Goal: Information Seeking & Learning: Learn about a topic

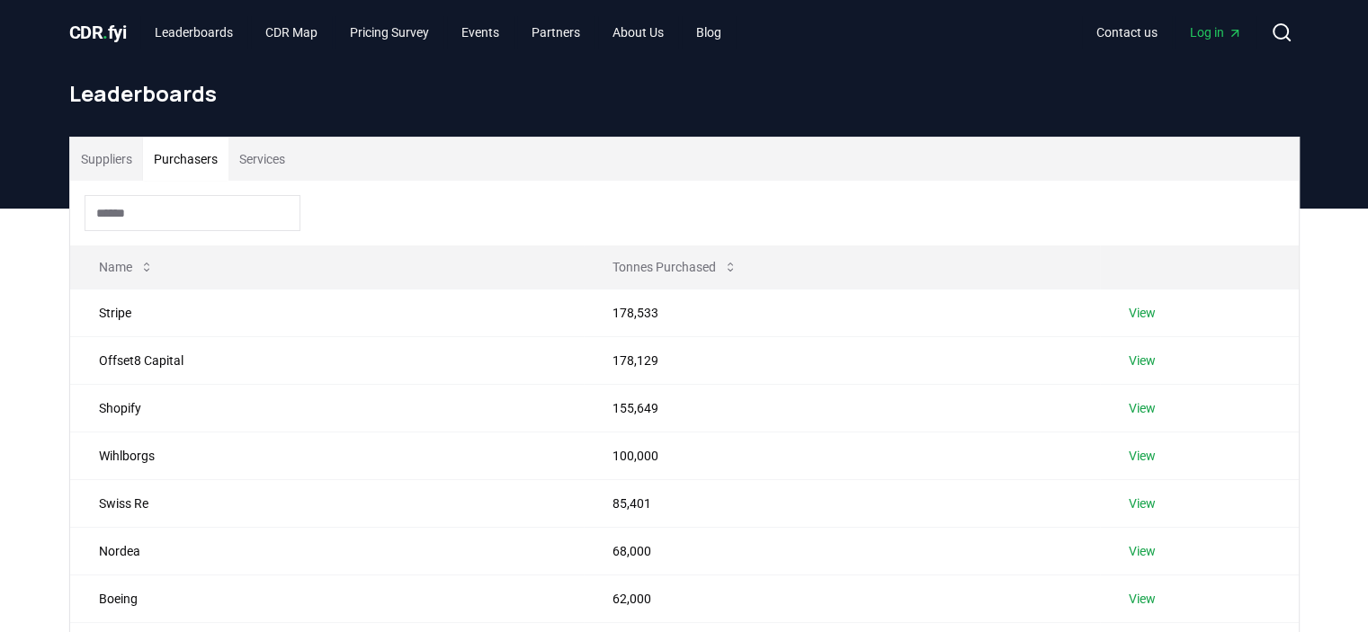
click at [122, 156] on button "Suppliers" at bounding box center [106, 159] width 73 height 43
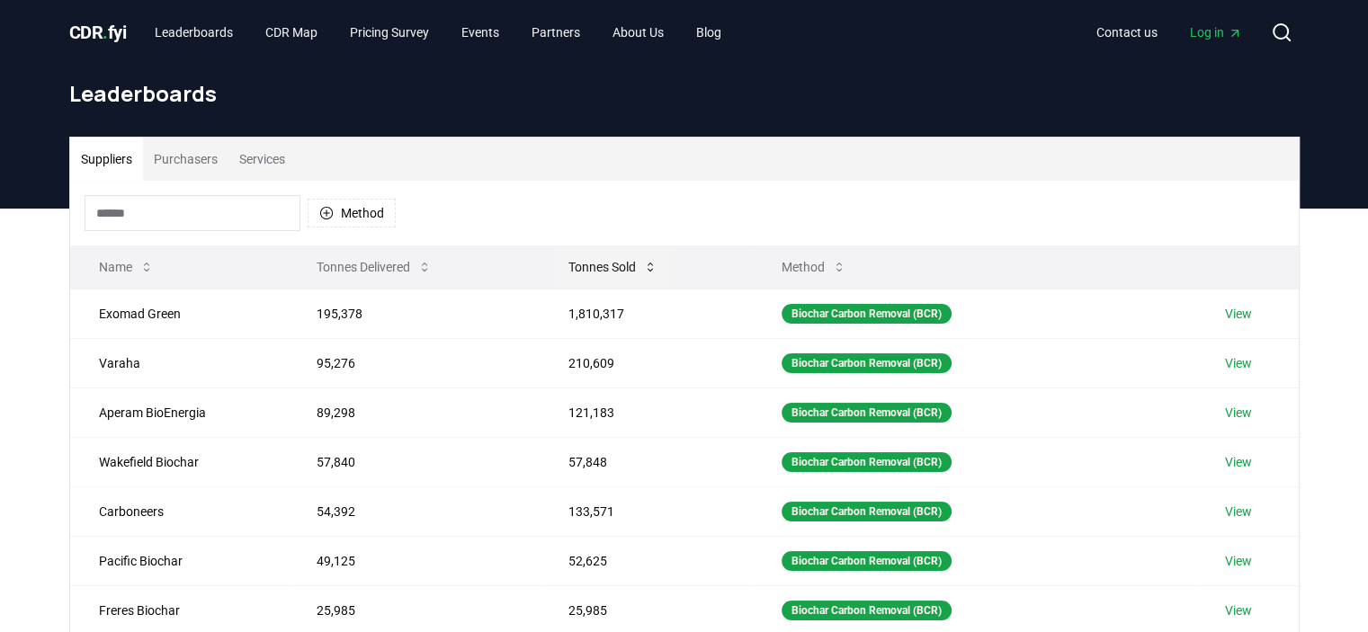
click at [594, 266] on button "Tonnes Sold" at bounding box center [613, 267] width 118 height 36
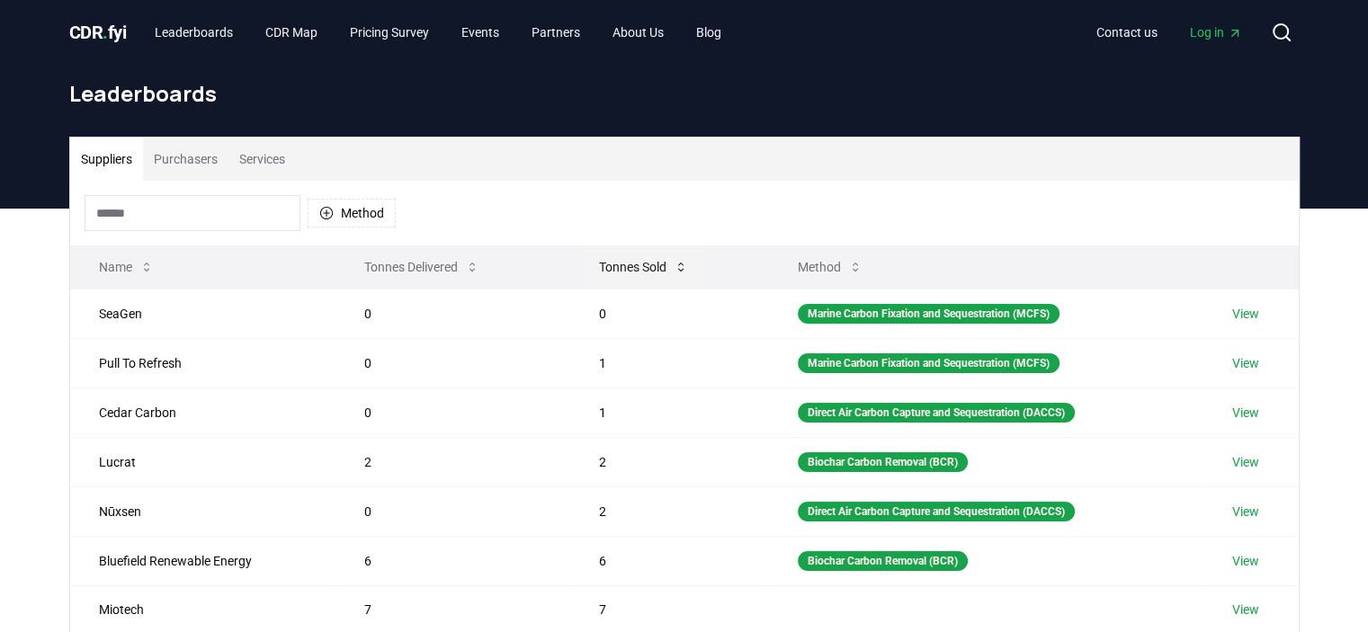
click at [594, 266] on button "Tonnes Sold" at bounding box center [644, 267] width 118 height 36
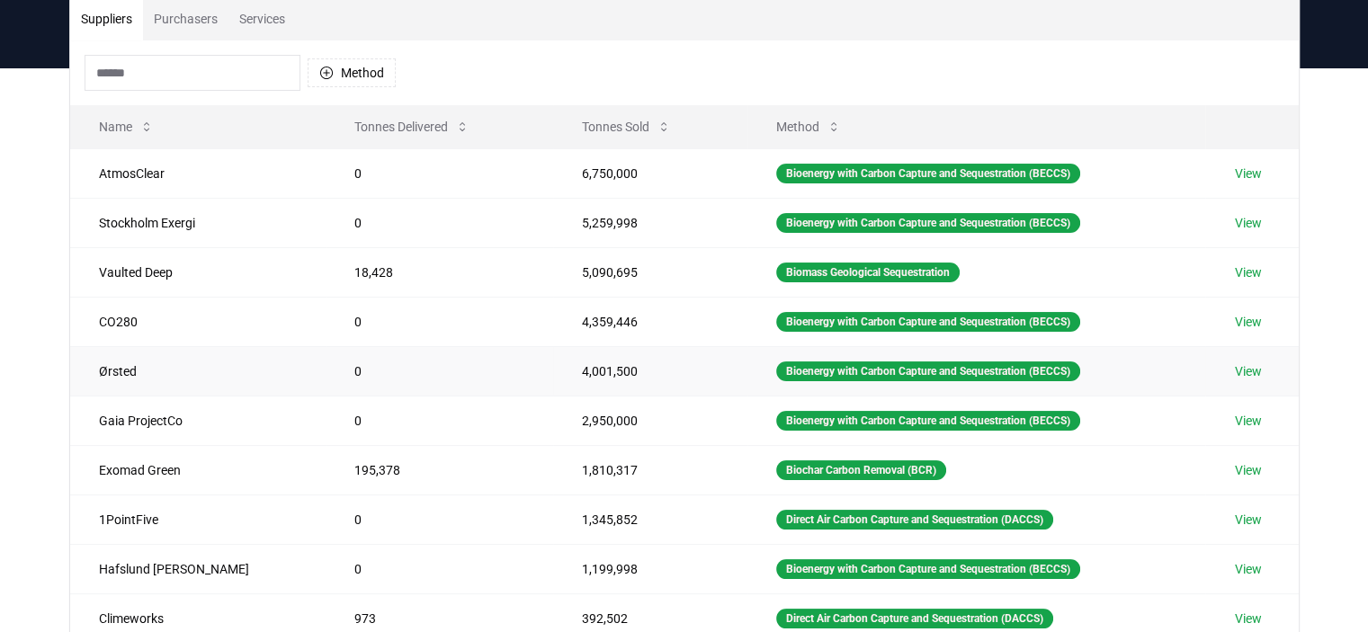
scroll to position [360, 0]
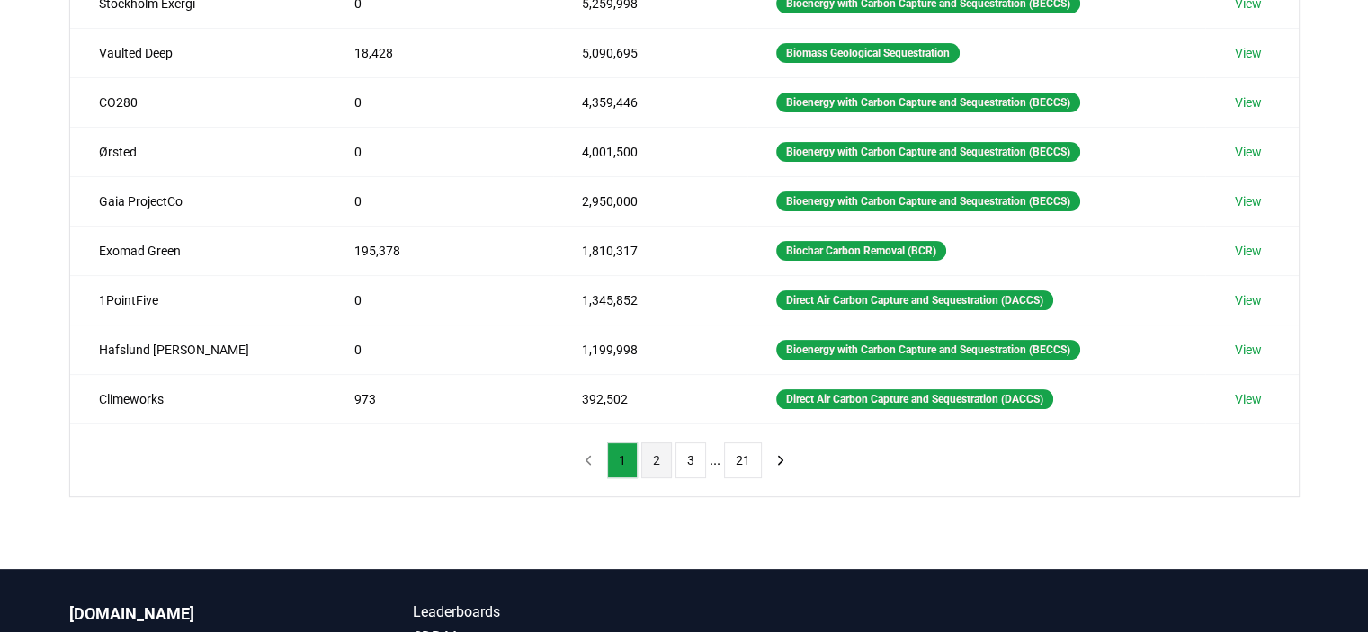
click at [653, 465] on button "2" at bounding box center [656, 460] width 31 height 36
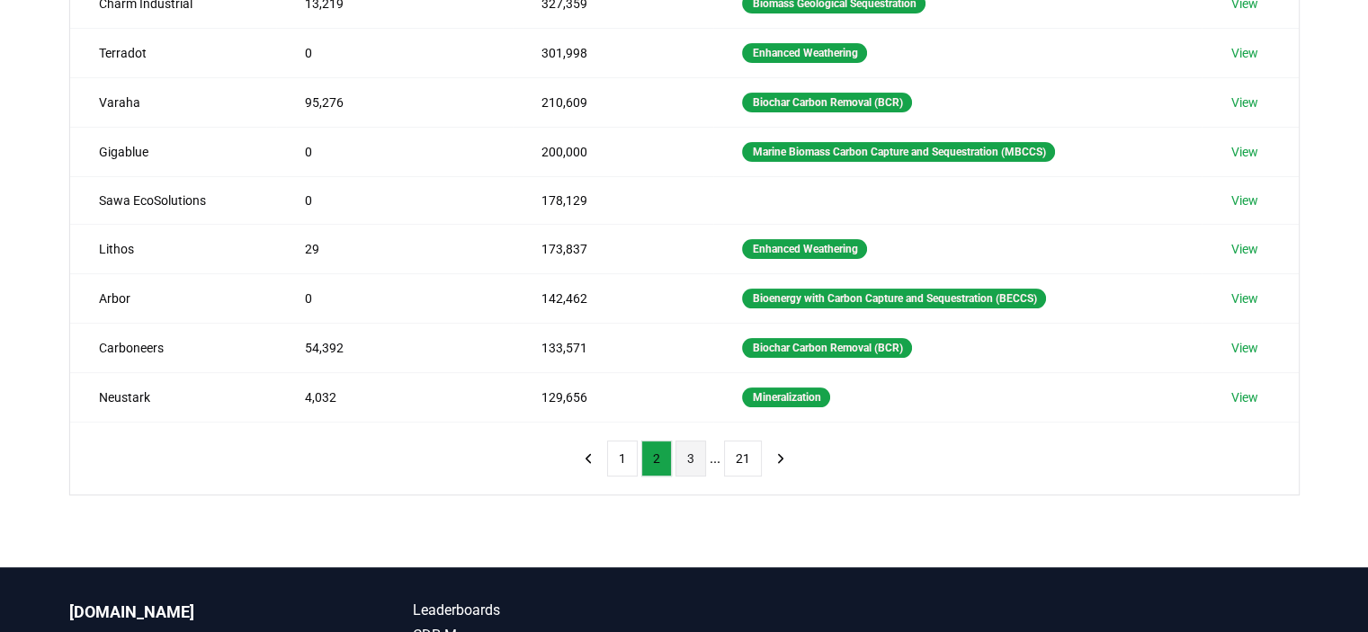
click at [685, 460] on button "3" at bounding box center [690, 459] width 31 height 36
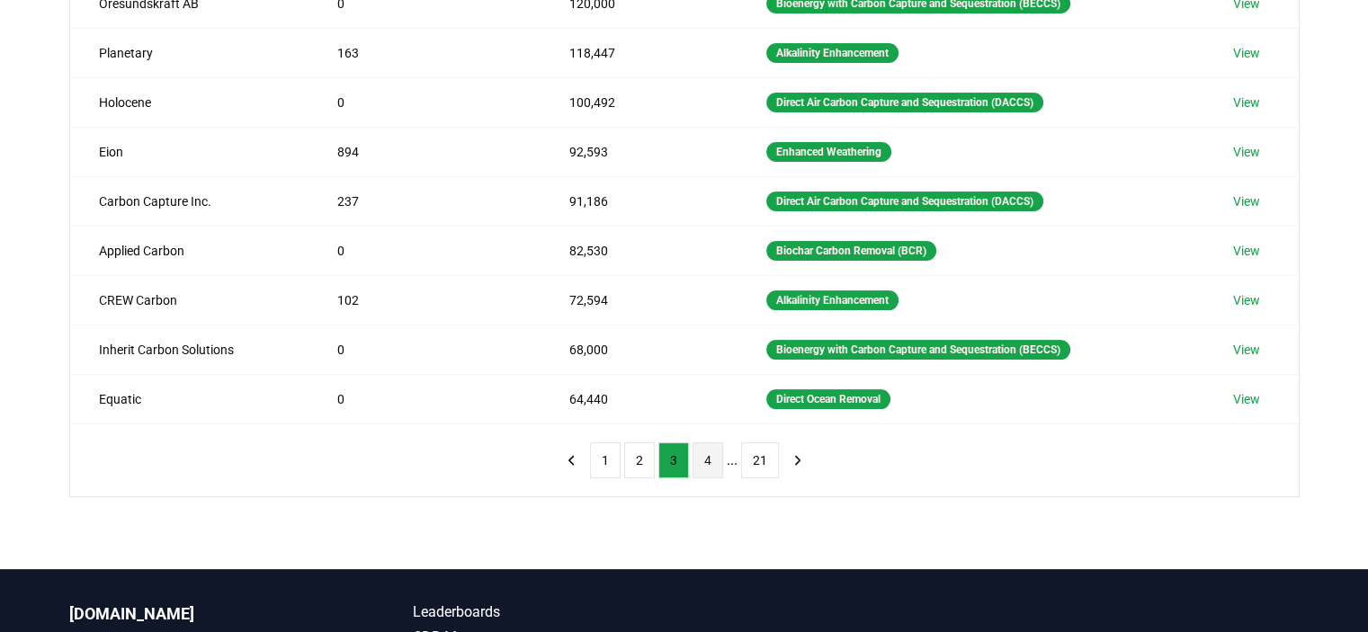
click at [705, 457] on button "4" at bounding box center [707, 460] width 31 height 36
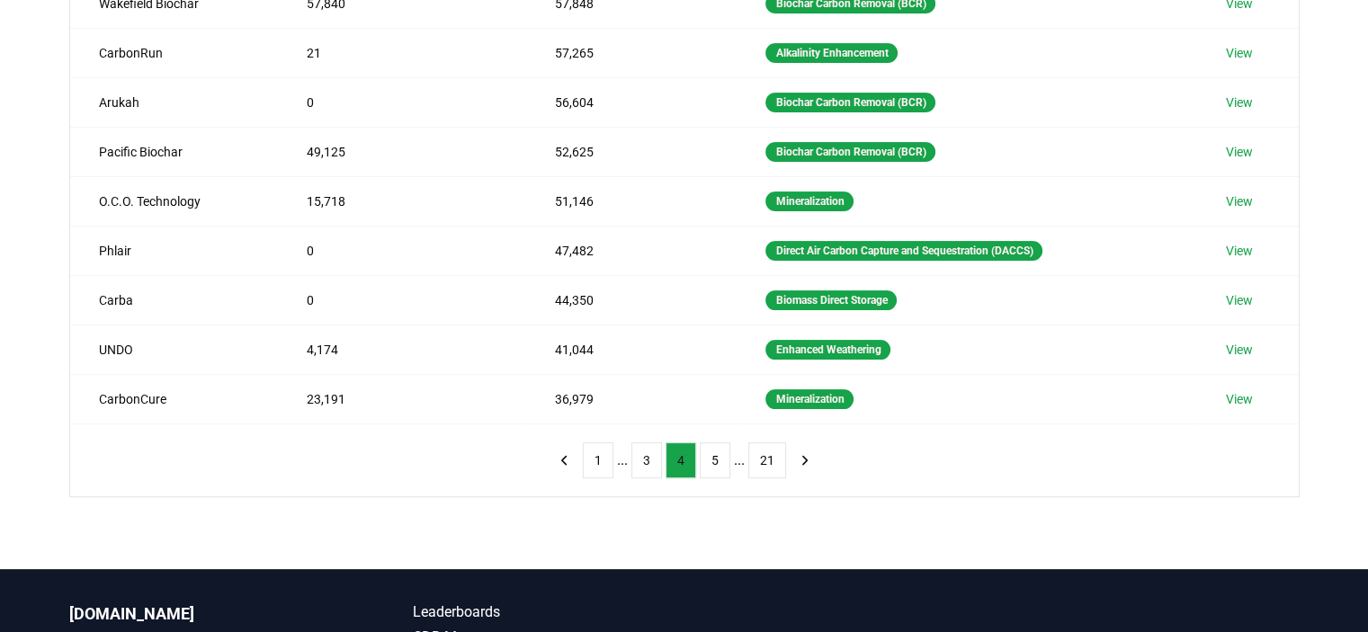
scroll to position [270, 0]
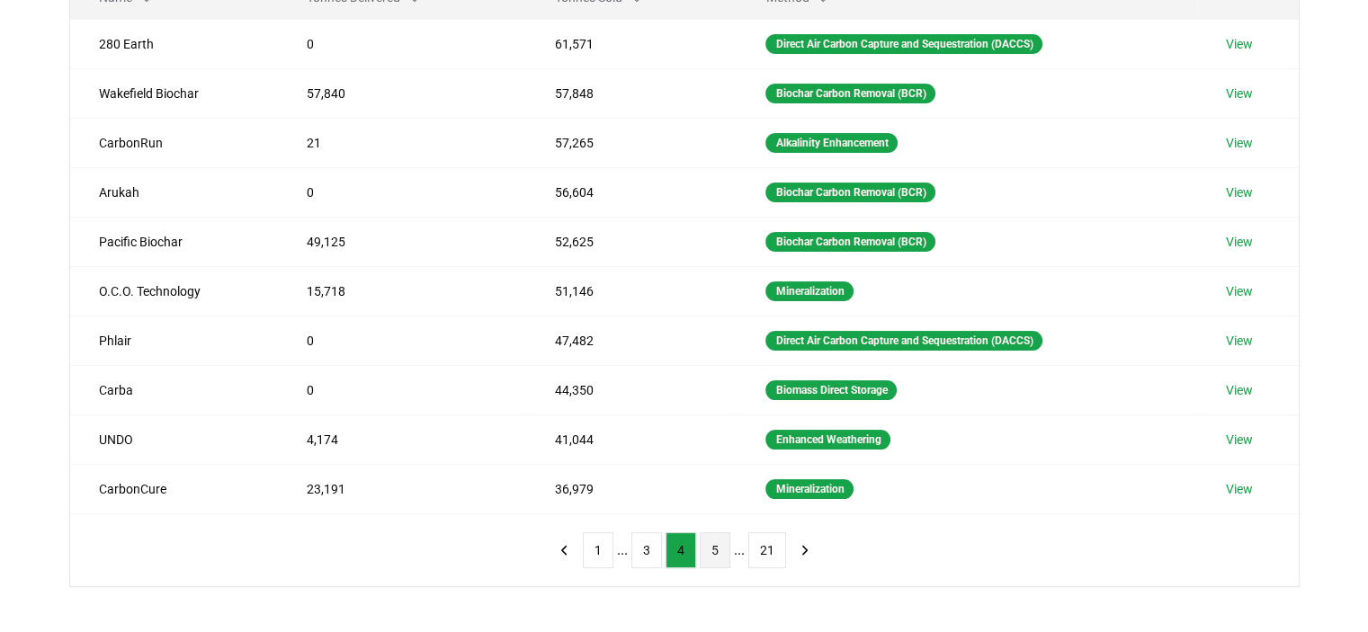
click at [718, 551] on button "5" at bounding box center [715, 550] width 31 height 36
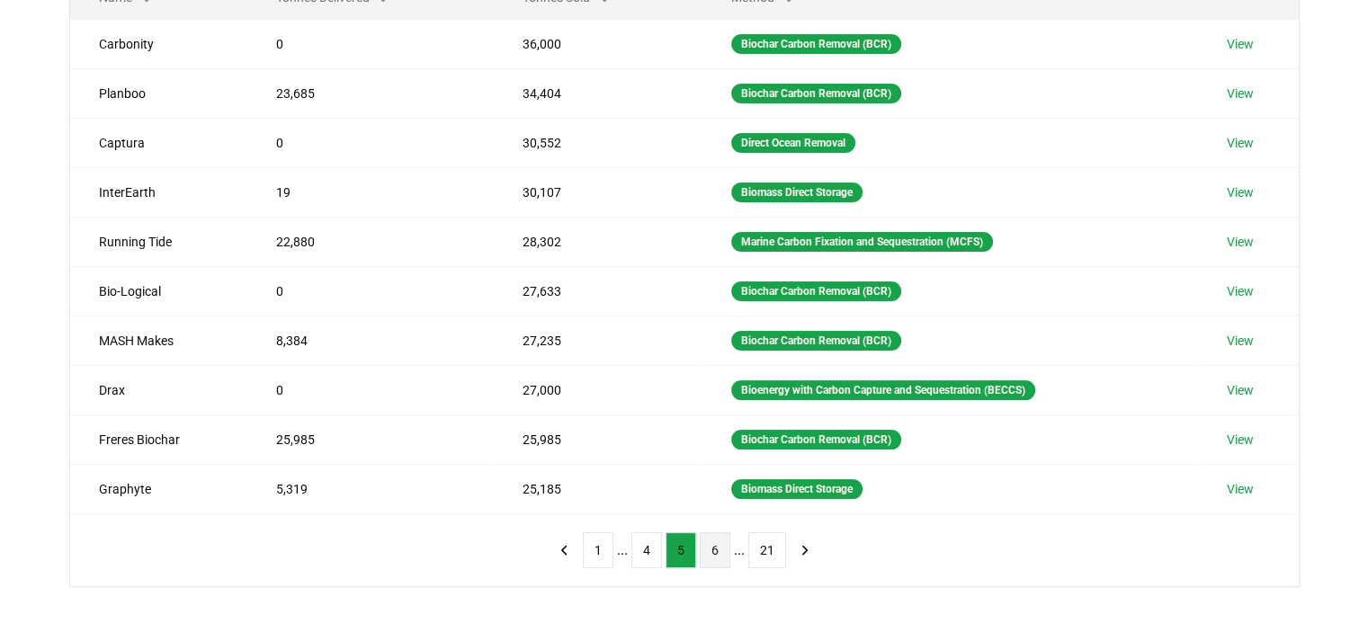
click at [721, 550] on button "6" at bounding box center [715, 550] width 31 height 36
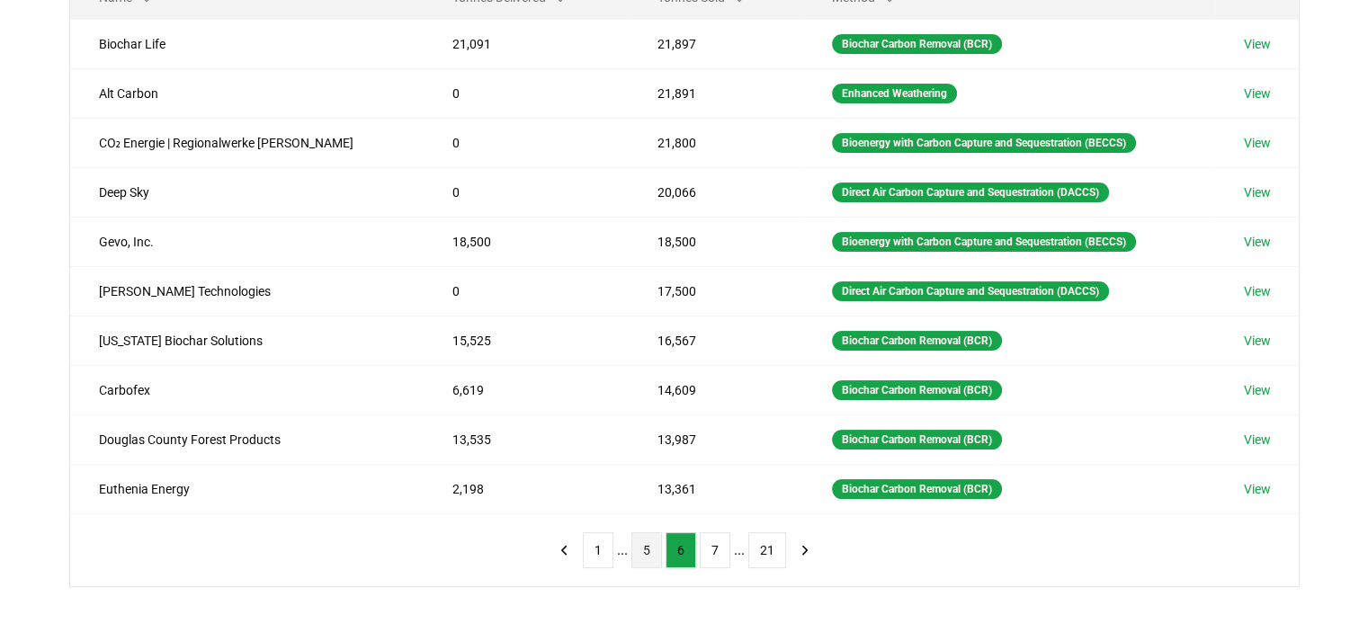
click at [648, 547] on button "5" at bounding box center [646, 550] width 31 height 36
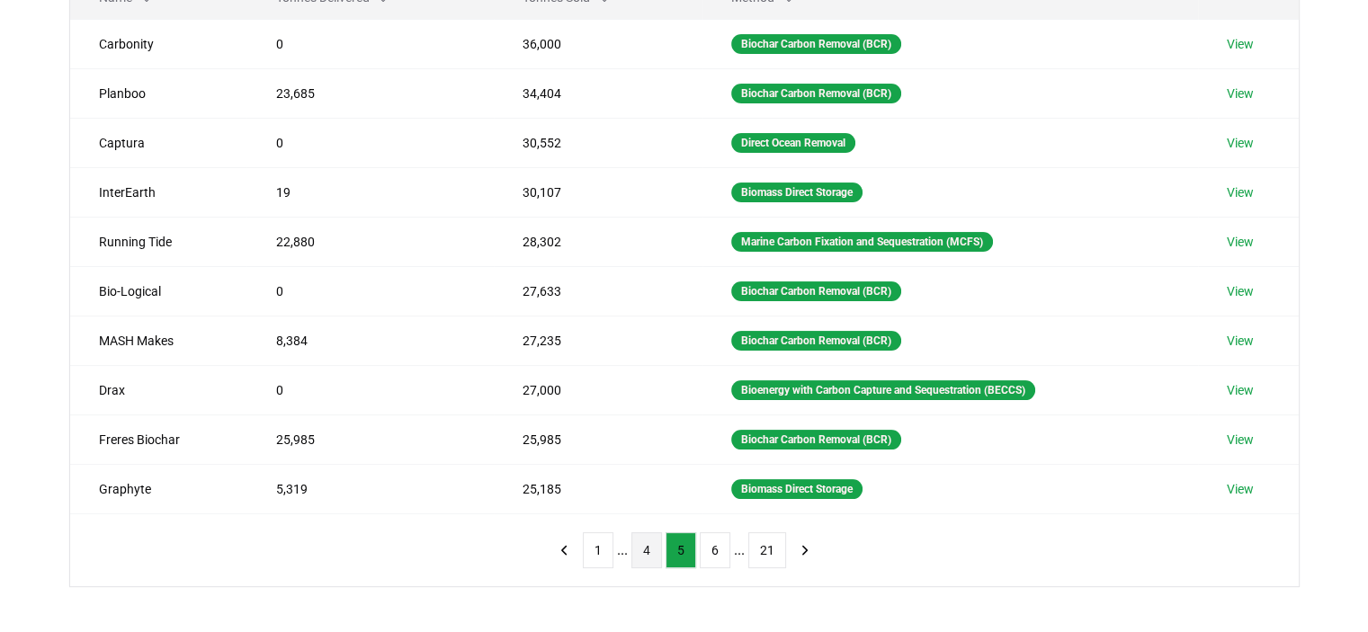
click at [644, 549] on button "4" at bounding box center [646, 550] width 31 height 36
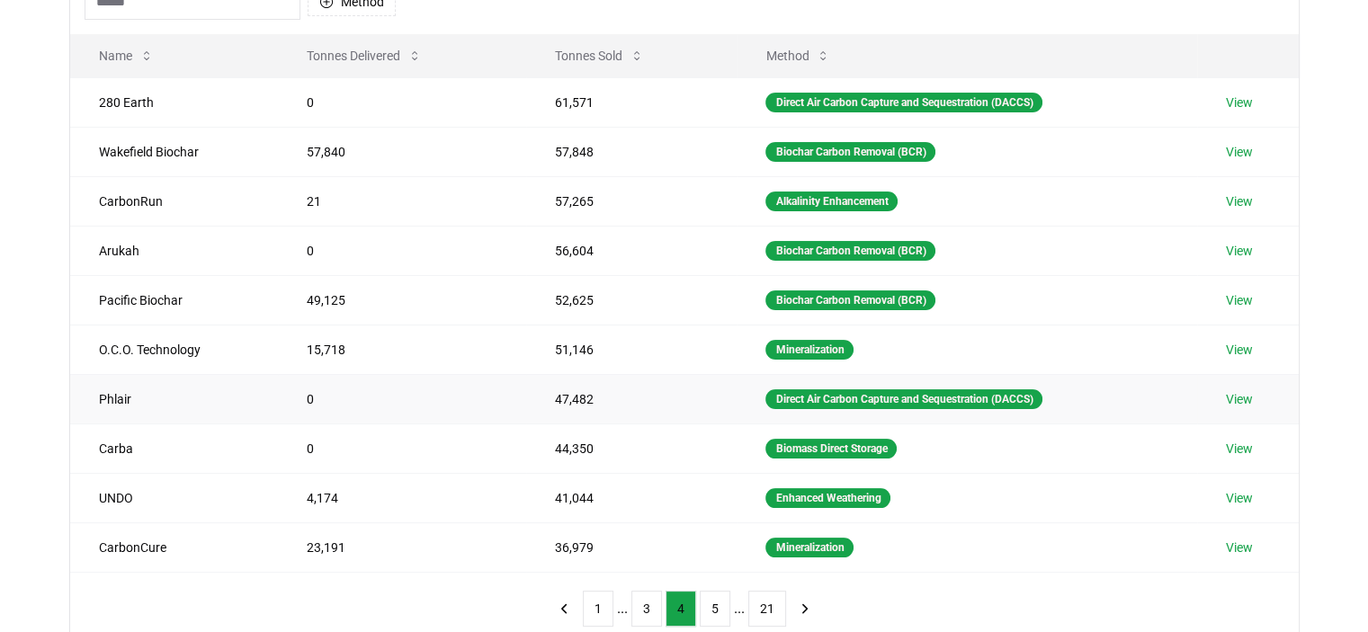
scroll to position [180, 0]
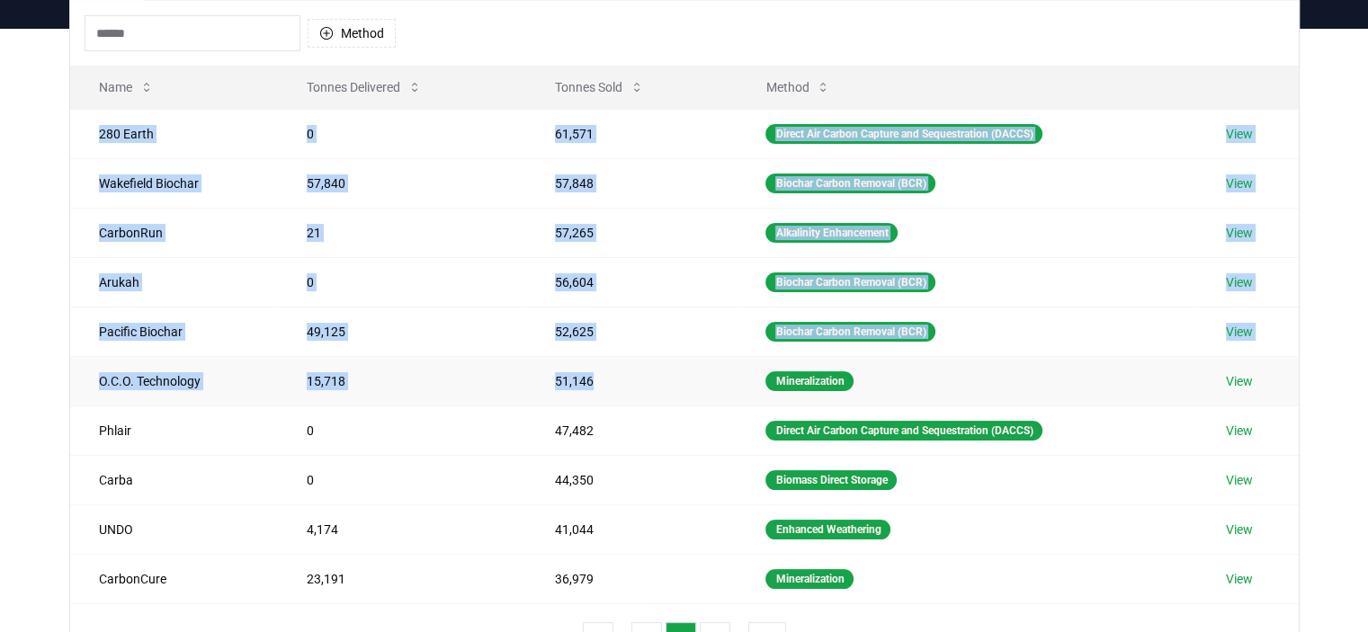
drag, startPoint x: 99, startPoint y: 128, endPoint x: 594, endPoint y: 373, distance: 552.2
click at [594, 373] on tbody "280 Earth 0 61,571 Direct Air Carbon Capture and Sequestration (DACCS) View Wak…" at bounding box center [684, 356] width 1229 height 495
copy tbody "280 Earth 0 61,571 Direct Air Carbon Capture and Sequestration (DACCS) View Wak…"
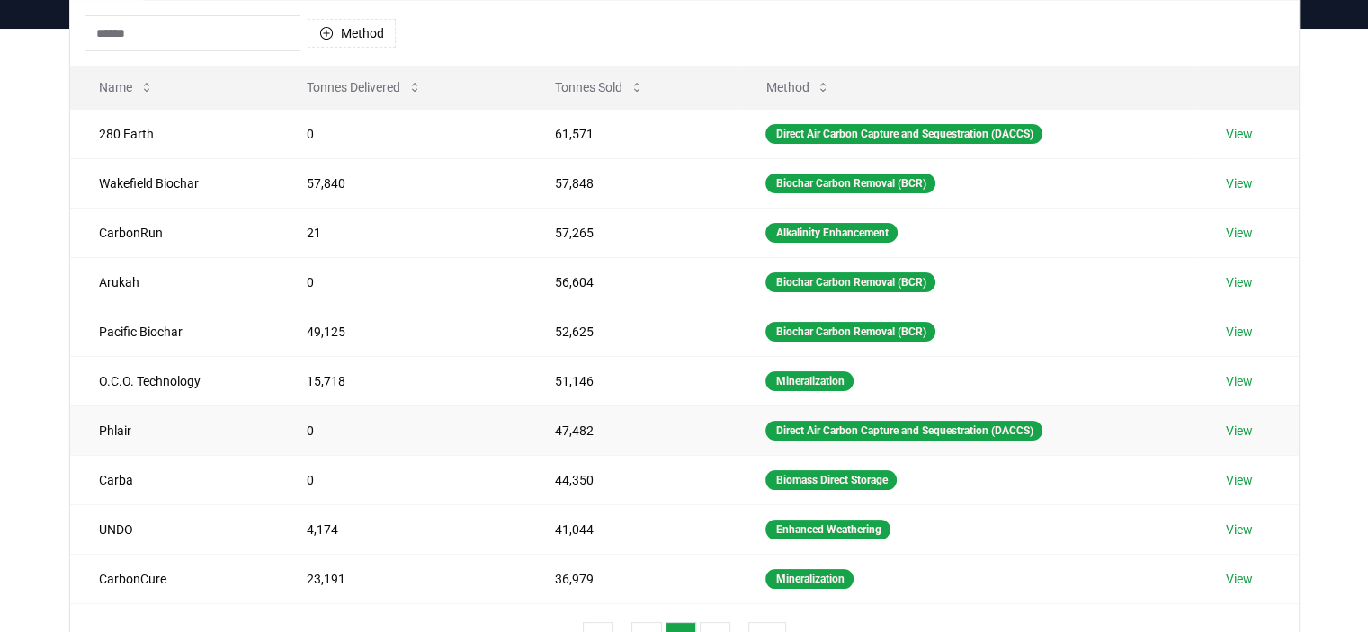
click at [449, 423] on td "0" at bounding box center [402, 430] width 248 height 49
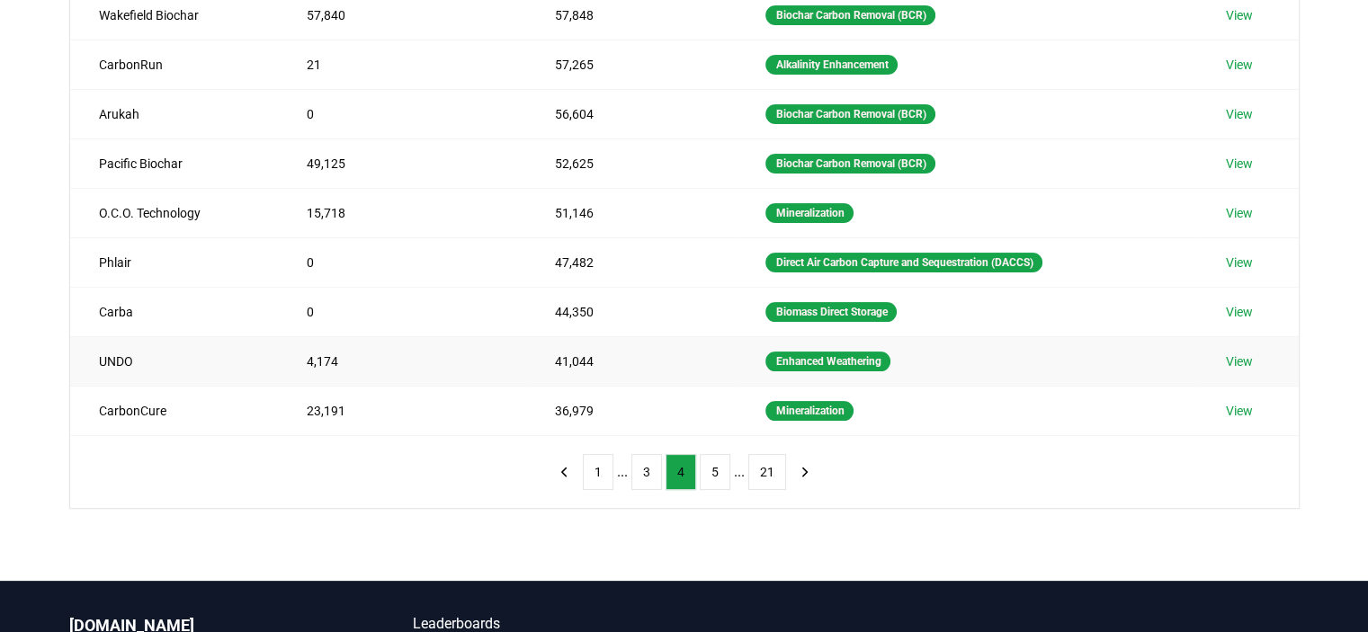
scroll to position [360, 0]
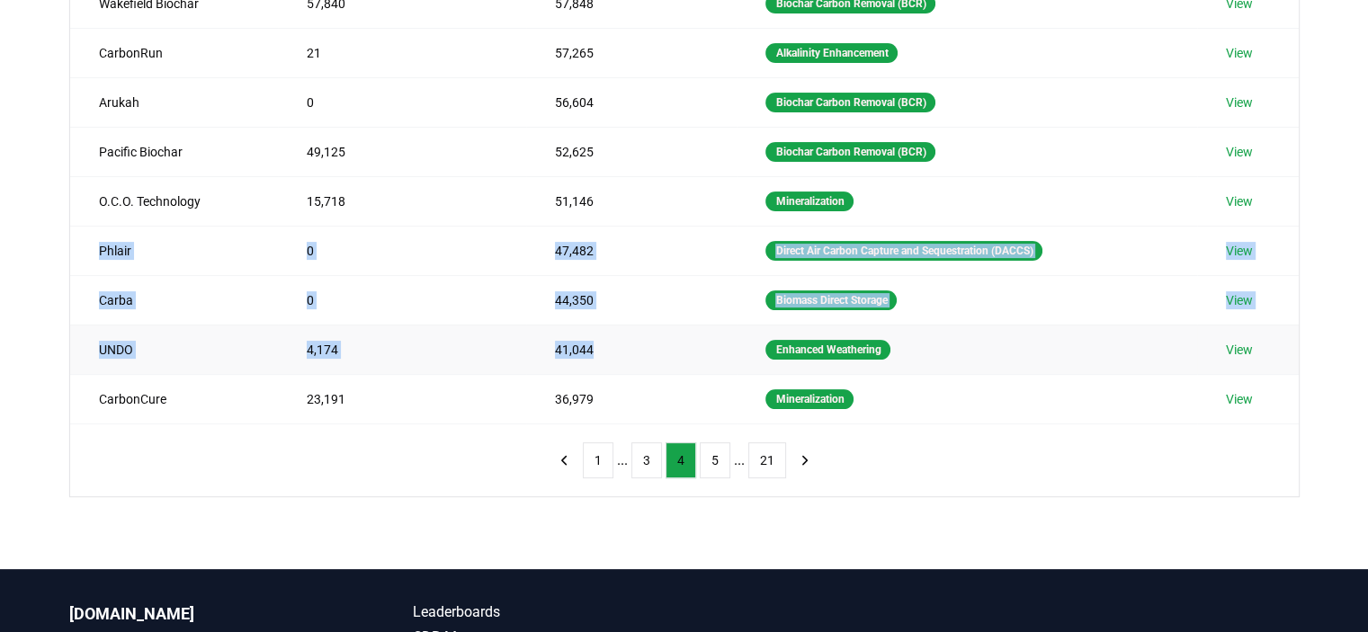
drag, startPoint x: 97, startPoint y: 246, endPoint x: 597, endPoint y: 344, distance: 509.7
click at [597, 344] on tbody "280 Earth 0 61,571 Direct Air Carbon Capture and Sequestration (DACCS) View Wak…" at bounding box center [684, 176] width 1229 height 495
copy tbody "Phlair 0 47,482 Direct Air Carbon Capture and Sequestration (DACCS) View Carba …"
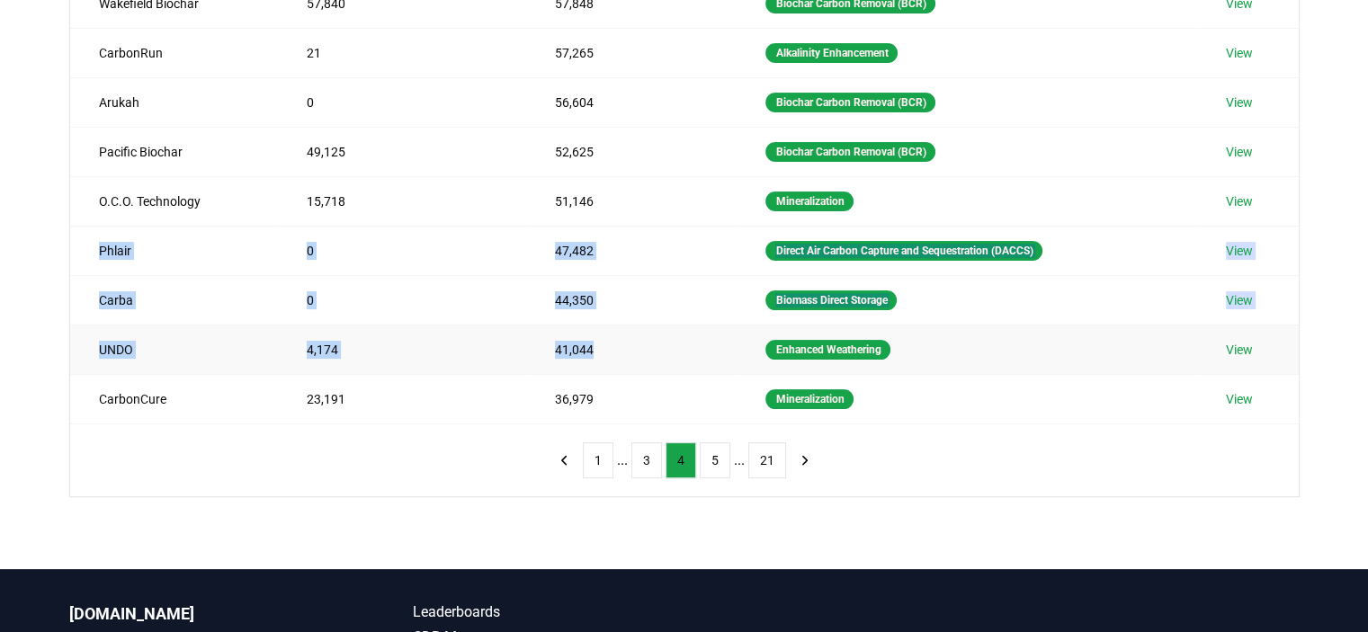
click at [701, 352] on td "41,044" at bounding box center [631, 349] width 210 height 49
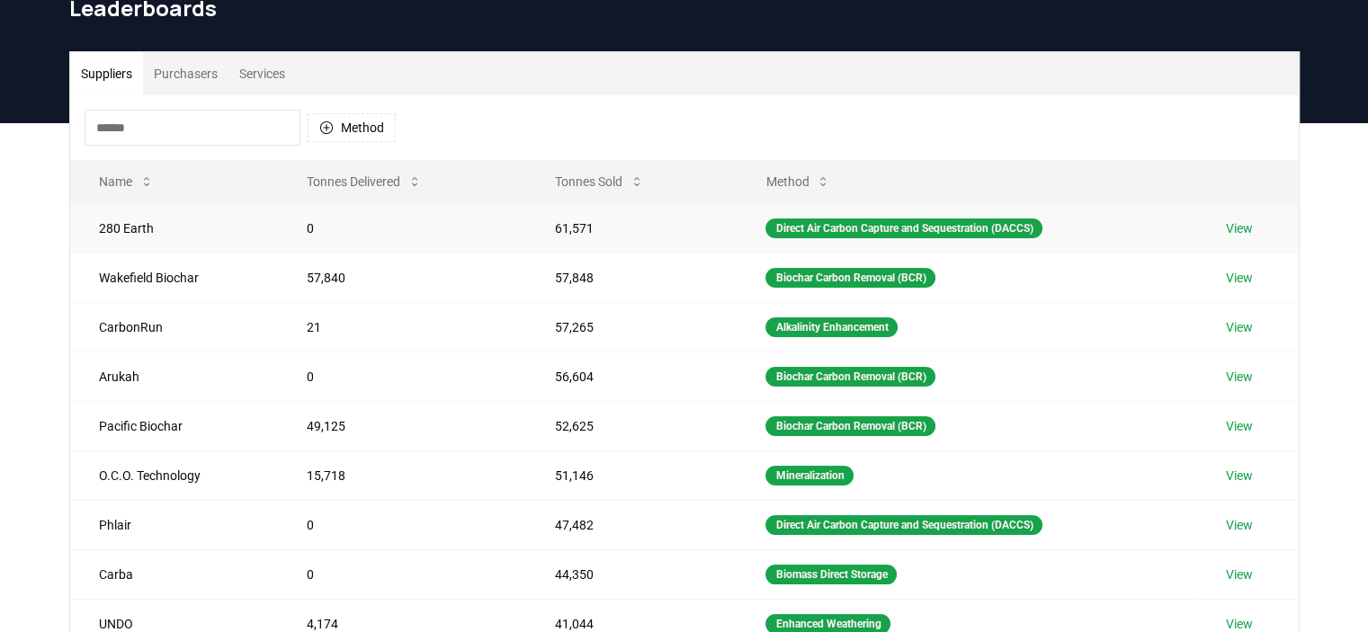
scroll to position [0, 0]
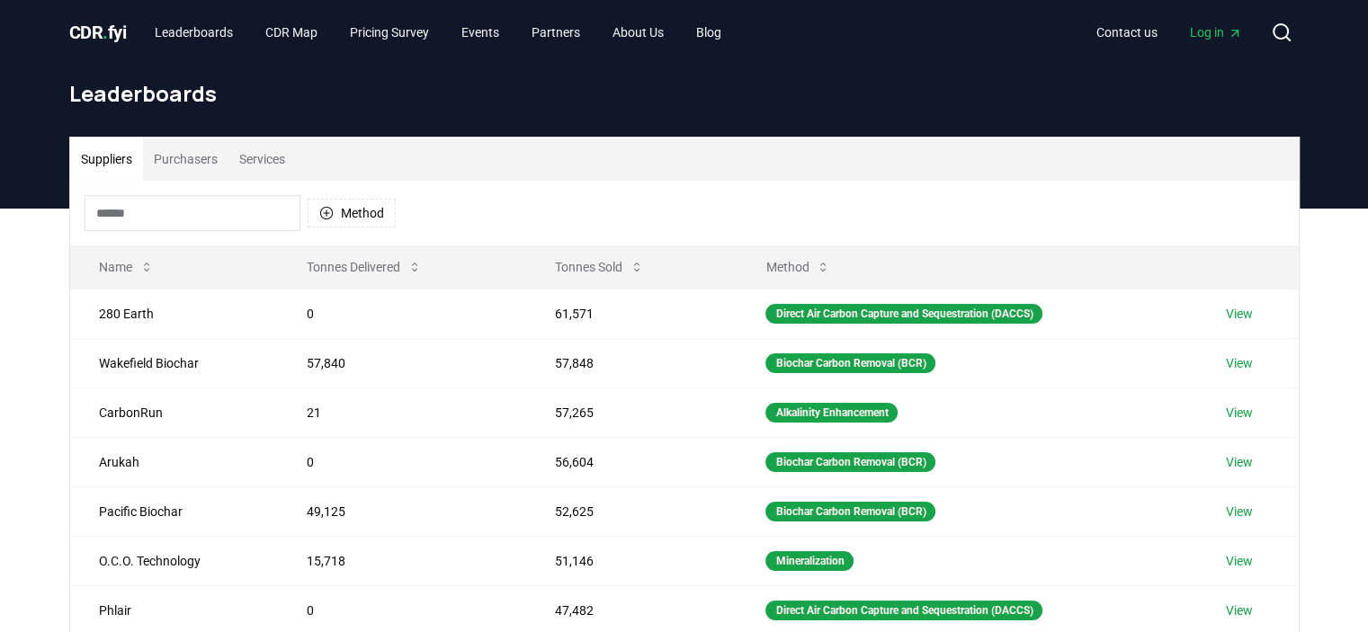
click at [176, 160] on button "Purchasers" at bounding box center [185, 159] width 85 height 43
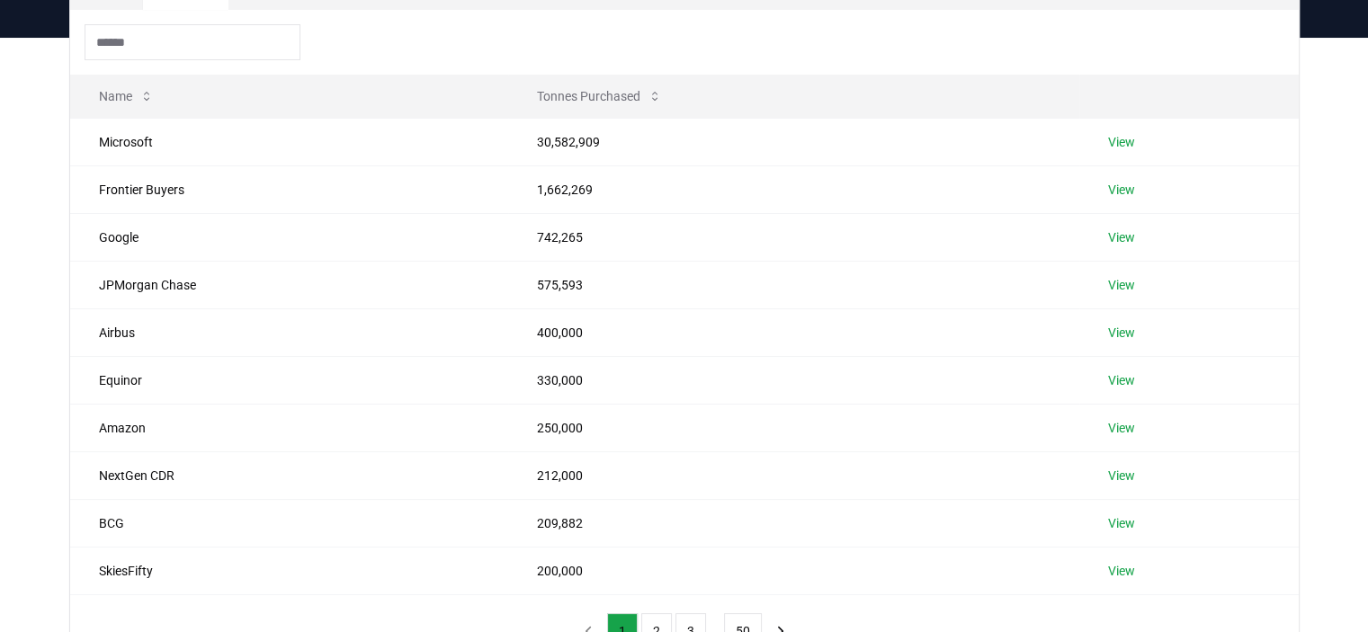
scroll to position [360, 0]
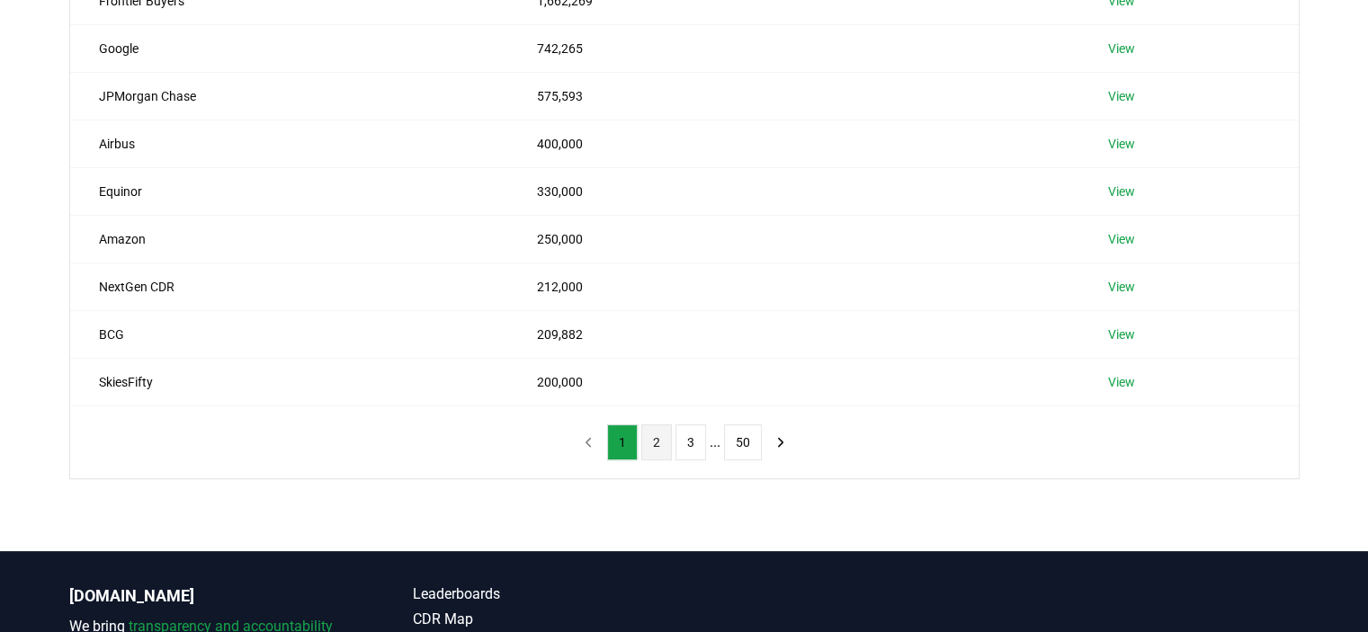
click at [655, 447] on button "2" at bounding box center [656, 442] width 31 height 36
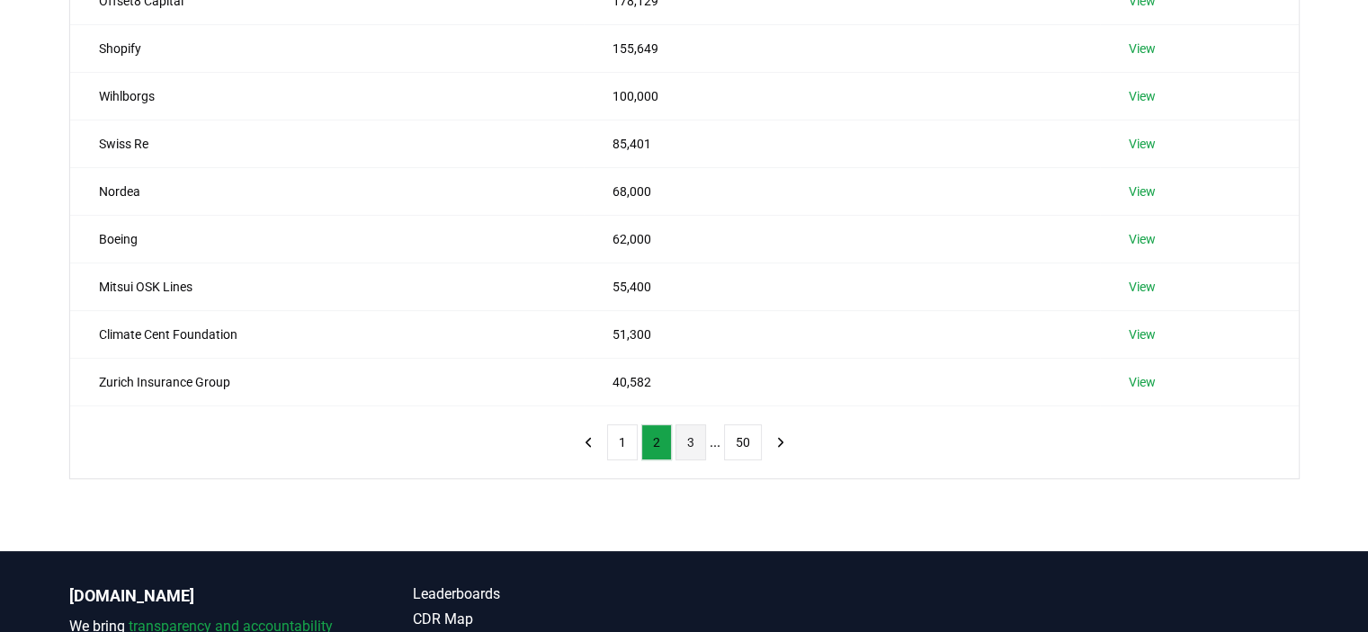
click at [691, 444] on button "3" at bounding box center [690, 442] width 31 height 36
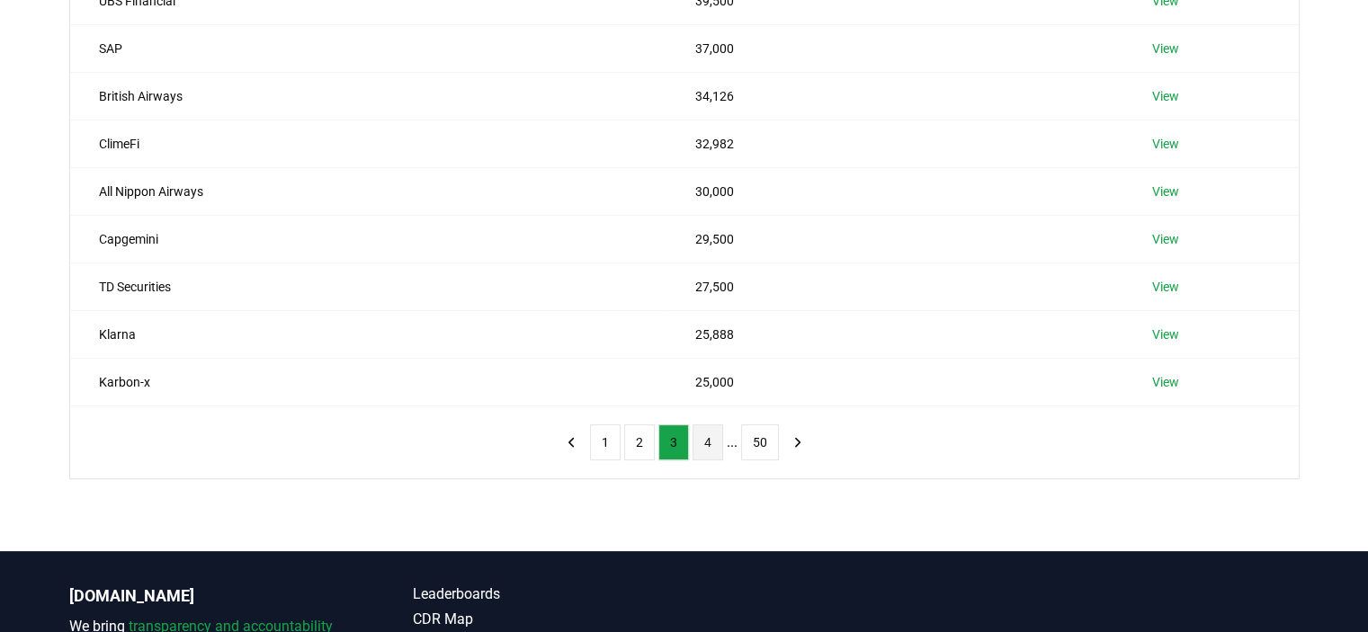
click at [705, 447] on button "4" at bounding box center [707, 442] width 31 height 36
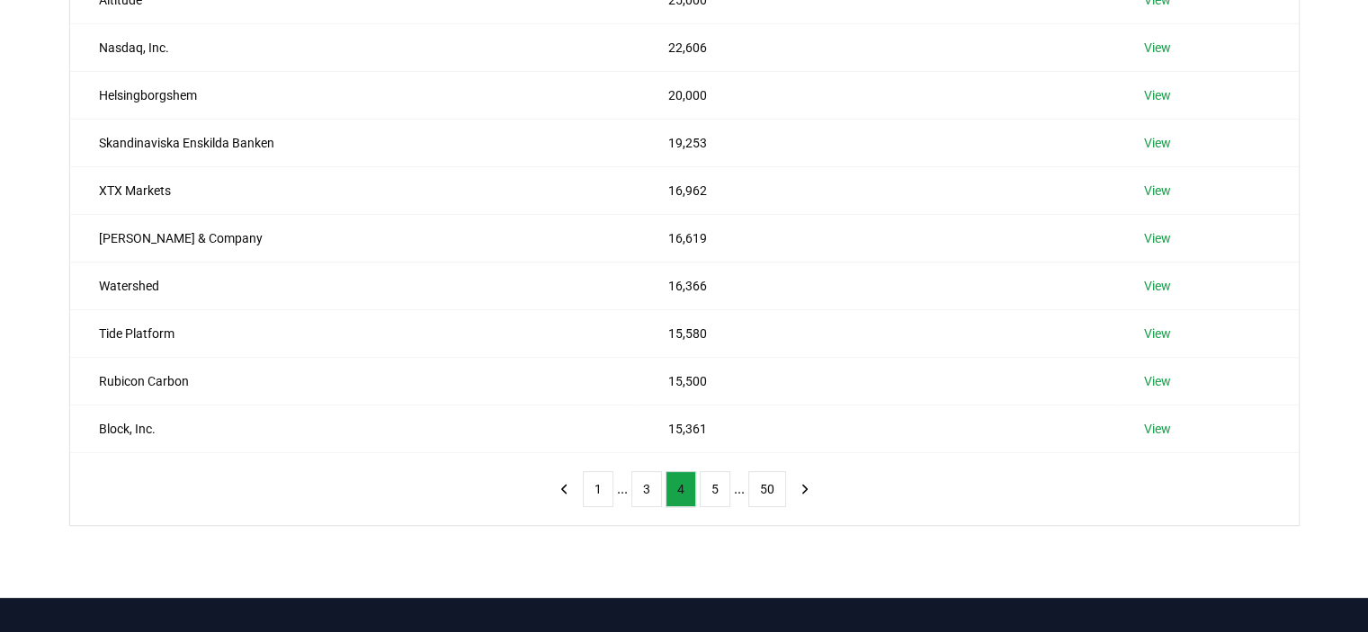
scroll to position [270, 0]
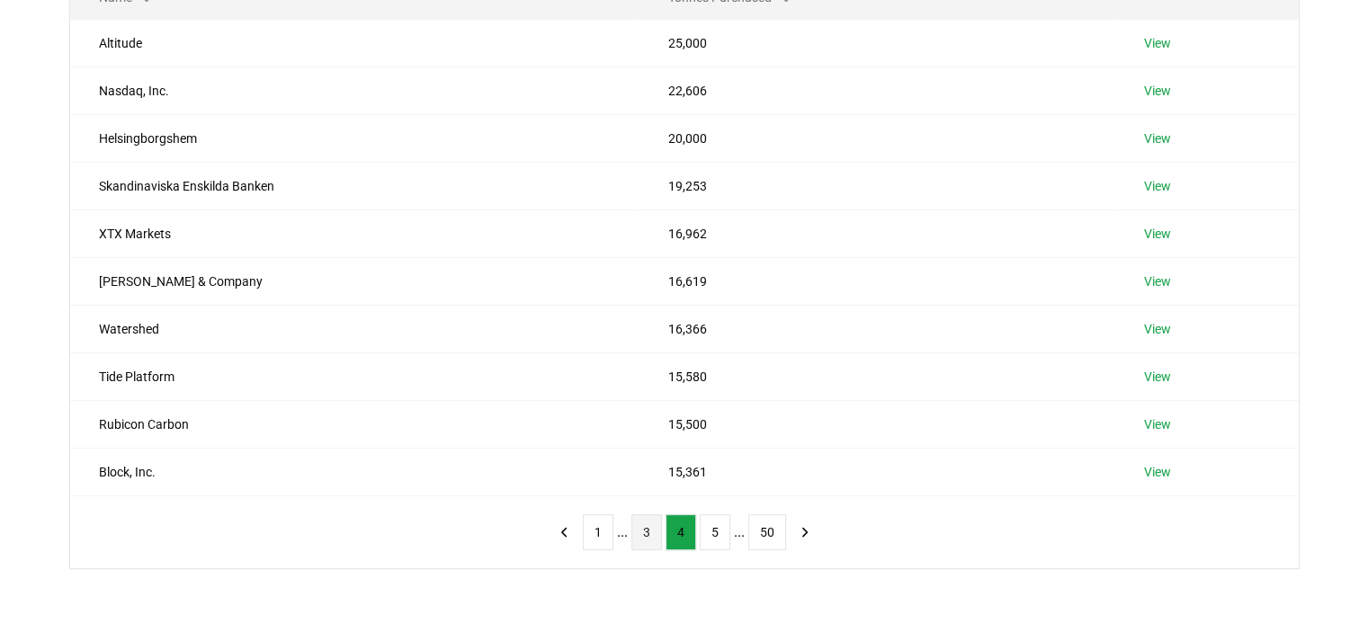
click at [646, 532] on button "3" at bounding box center [646, 532] width 31 height 36
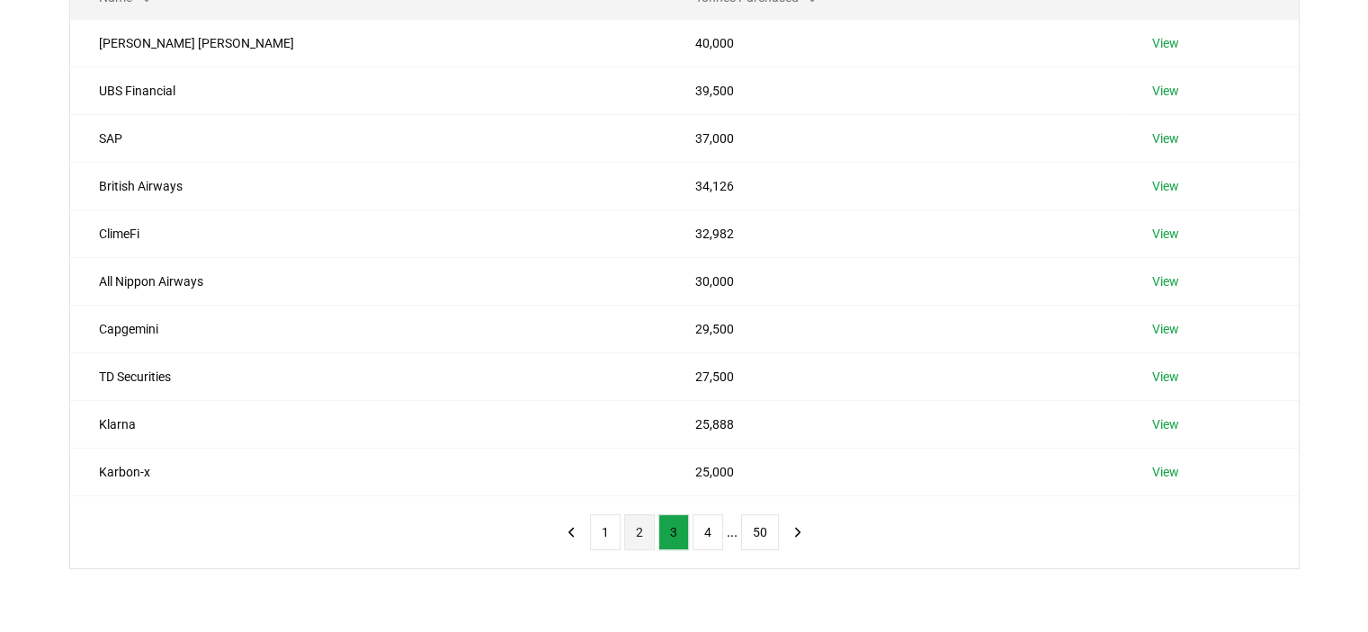
click at [626, 533] on button "2" at bounding box center [639, 532] width 31 height 36
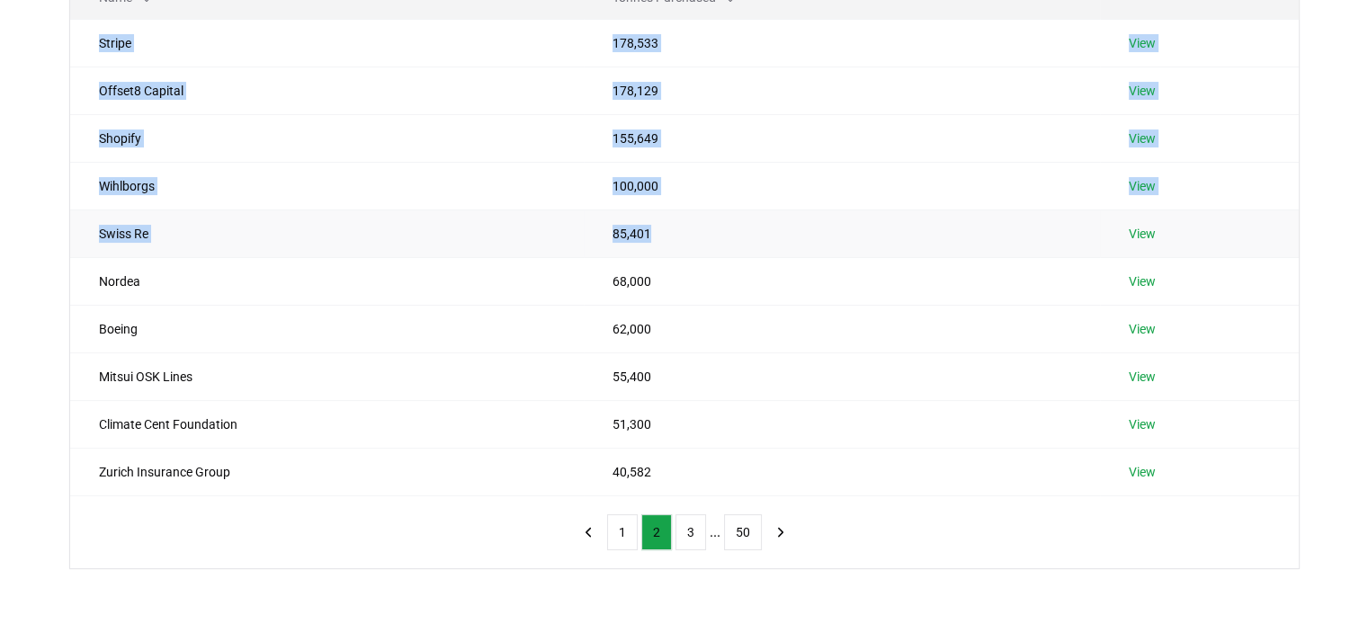
drag, startPoint x: 113, startPoint y: 43, endPoint x: 660, endPoint y: 235, distance: 579.4
click at [660, 235] on tbody "Stripe 178,533 View Offset8 Capital 178,129 View Shopify 155,649 View Wihlborgs…" at bounding box center [684, 257] width 1229 height 477
click at [680, 532] on button "3" at bounding box center [690, 532] width 31 height 36
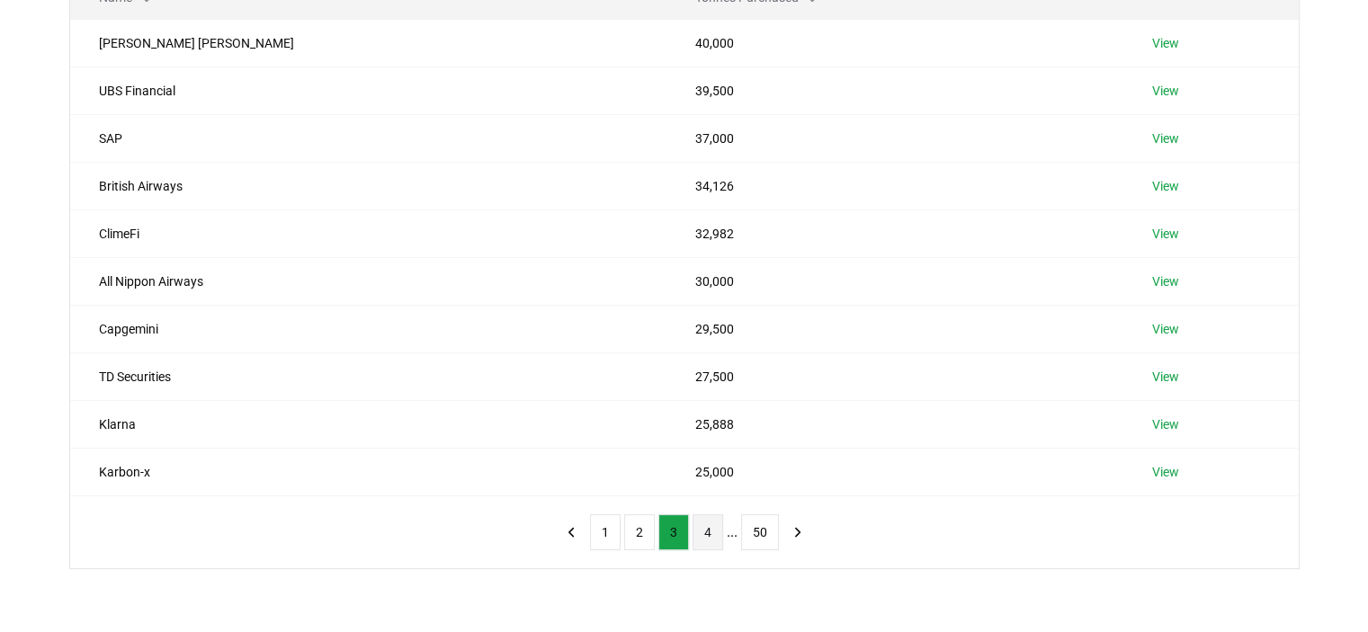
click at [702, 530] on button "4" at bounding box center [707, 532] width 31 height 36
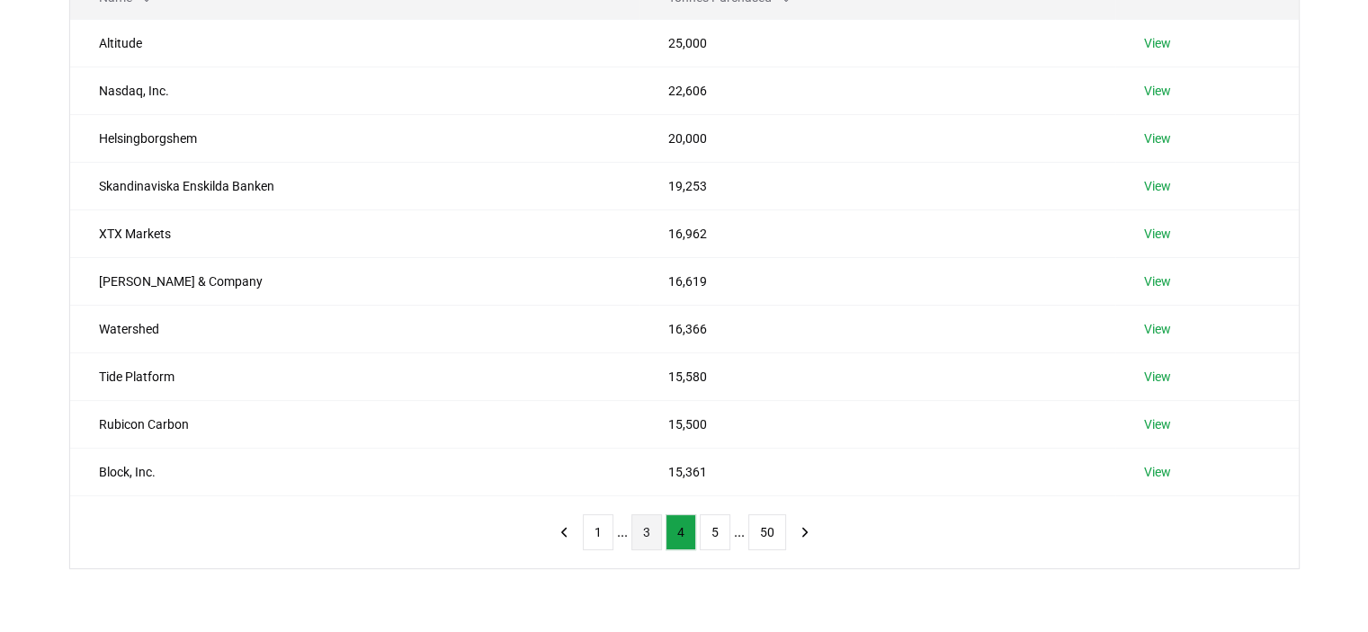
click at [648, 531] on button "3" at bounding box center [646, 532] width 31 height 36
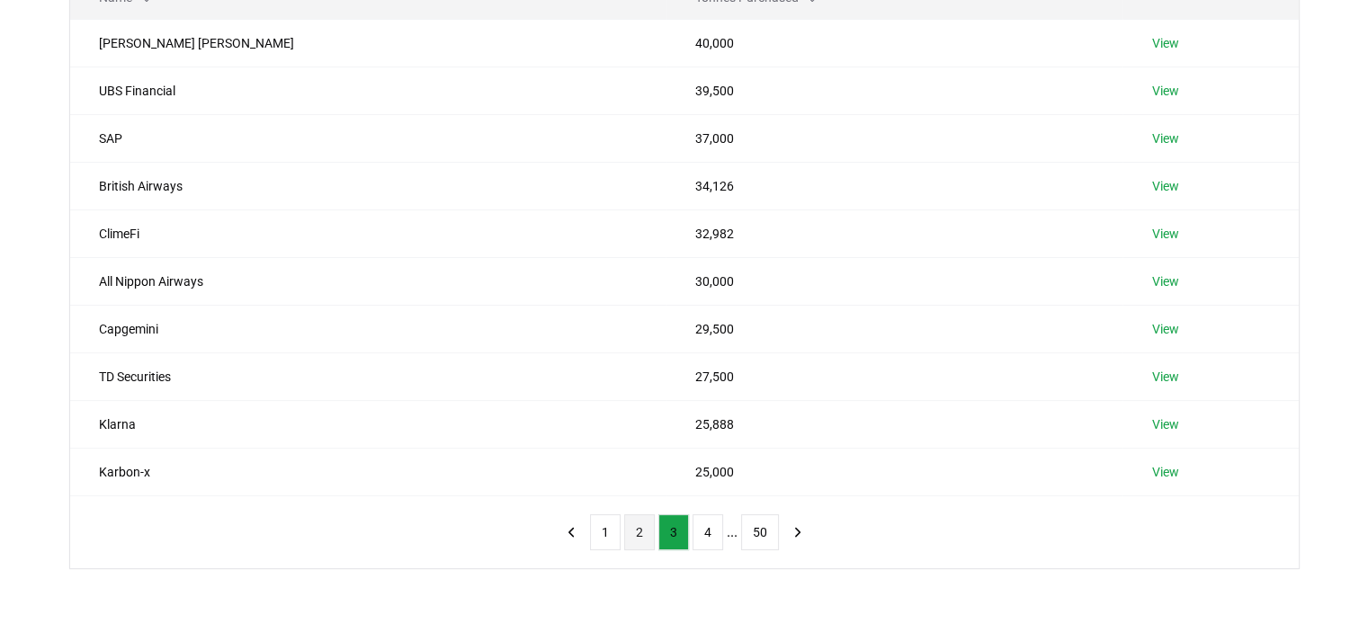
click at [634, 535] on button "2" at bounding box center [639, 532] width 31 height 36
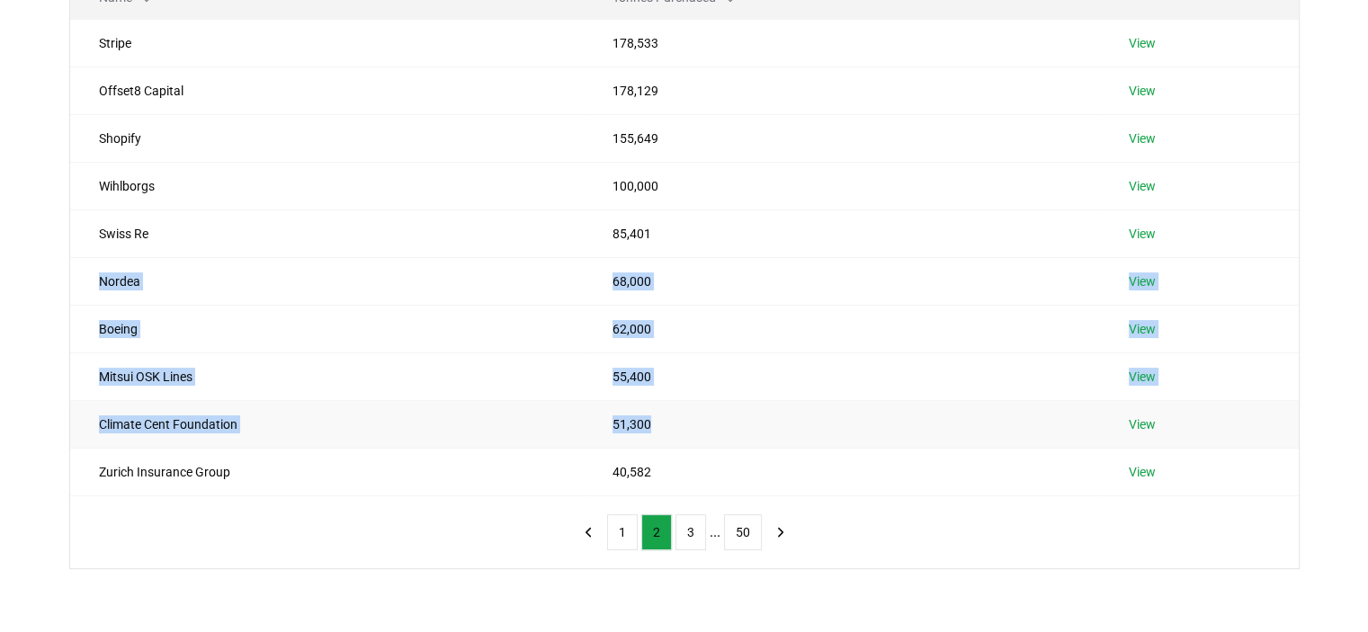
drag, startPoint x: 114, startPoint y: 283, endPoint x: 712, endPoint y: 441, distance: 618.4
click at [712, 441] on tbody "Stripe 178,533 View Offset8 Capital 178,129 View Shopify 155,649 View Wihlborgs…" at bounding box center [684, 257] width 1229 height 477
copy tbody "Nordea 68,000 View Boeing 62,000 View Mitsui OSK Lines 55,400 View Climate Cent…"
click at [678, 539] on button "3" at bounding box center [690, 532] width 31 height 36
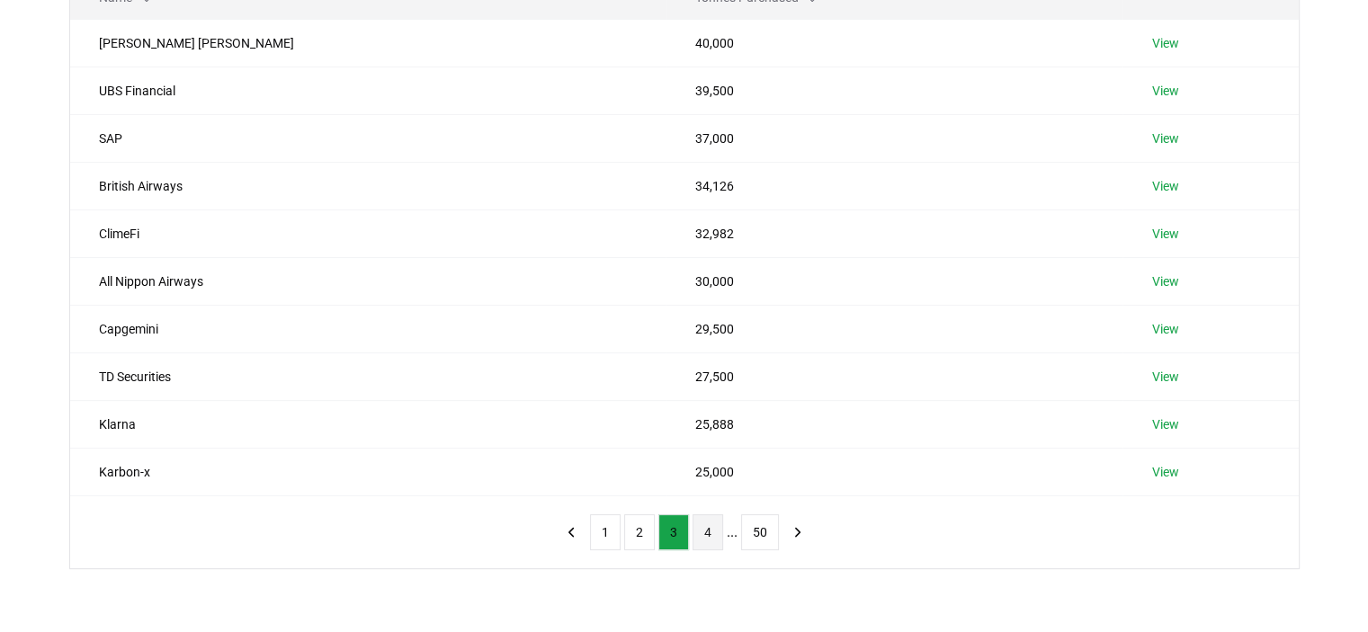
click at [710, 533] on button "4" at bounding box center [707, 532] width 31 height 36
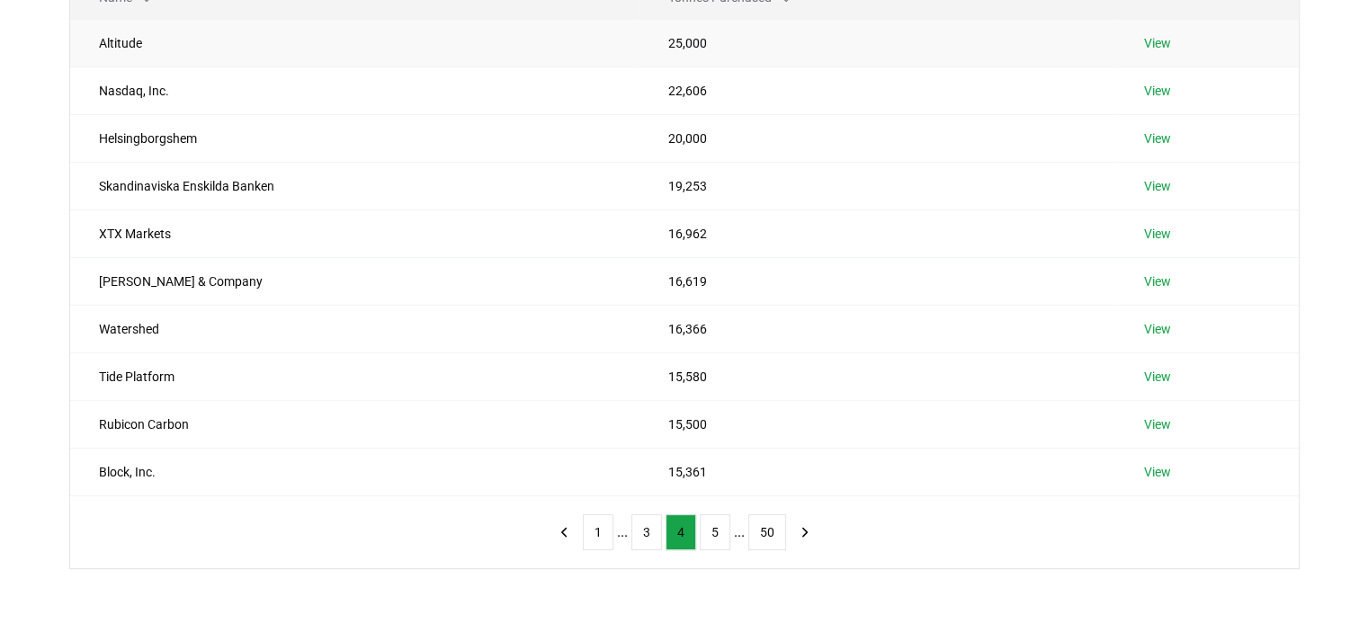
click at [1146, 44] on link "View" at bounding box center [1157, 43] width 27 height 18
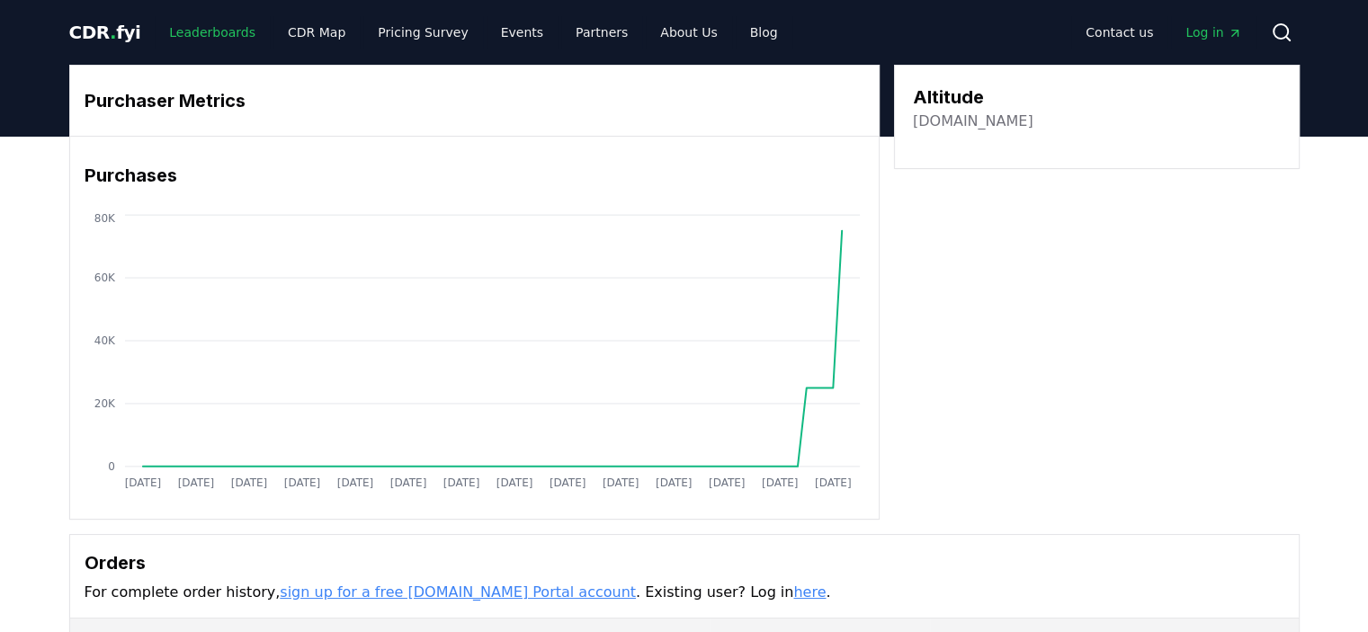
click at [187, 46] on link "Leaderboards" at bounding box center [212, 32] width 115 height 32
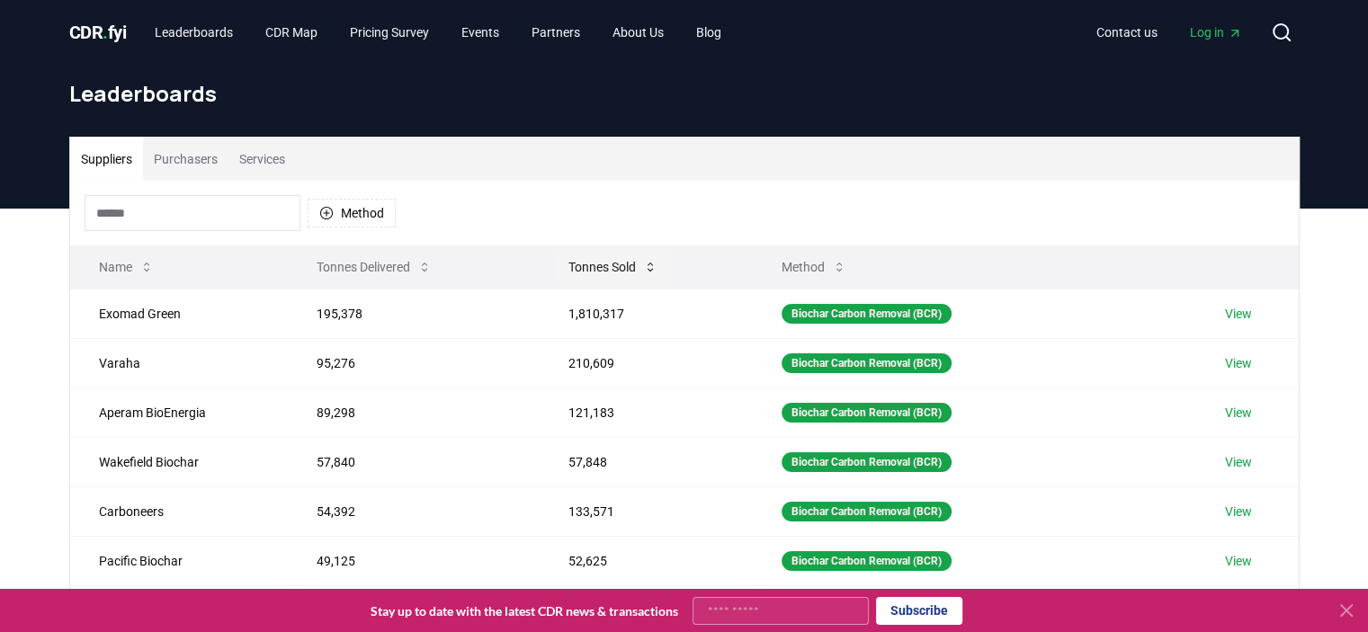
click at [604, 263] on button "Tonnes Sold" at bounding box center [613, 267] width 118 height 36
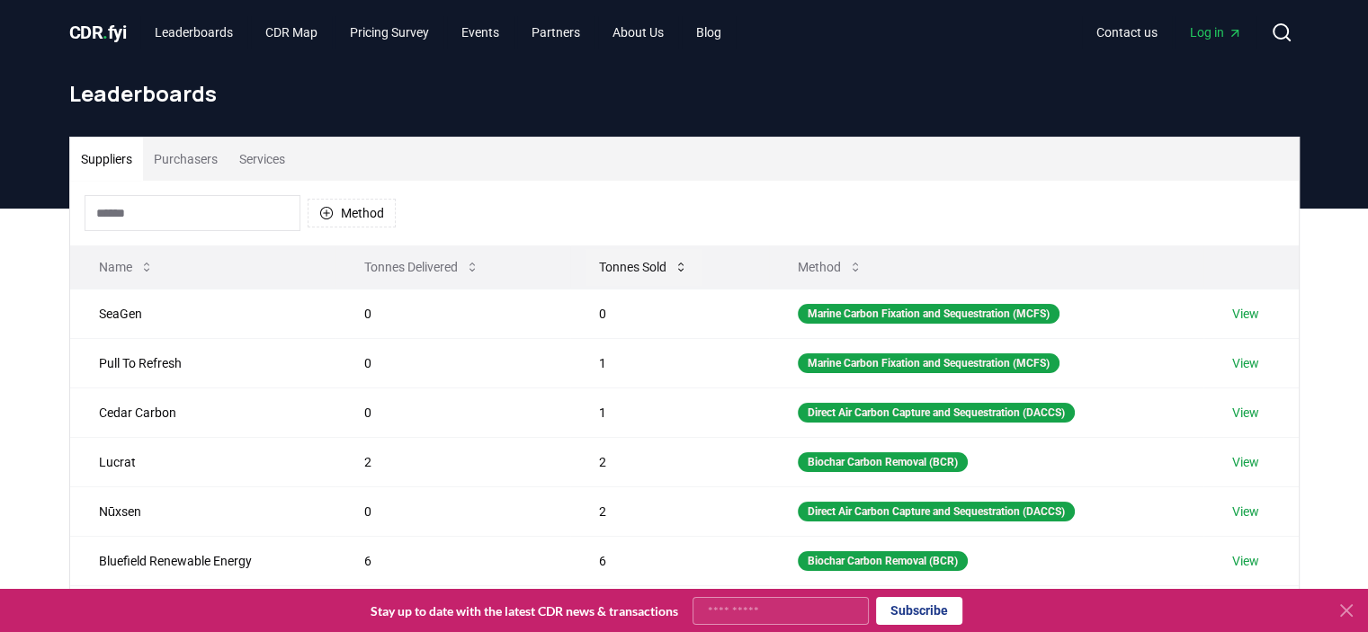
click at [604, 263] on button "Tonnes Sold" at bounding box center [644, 267] width 118 height 36
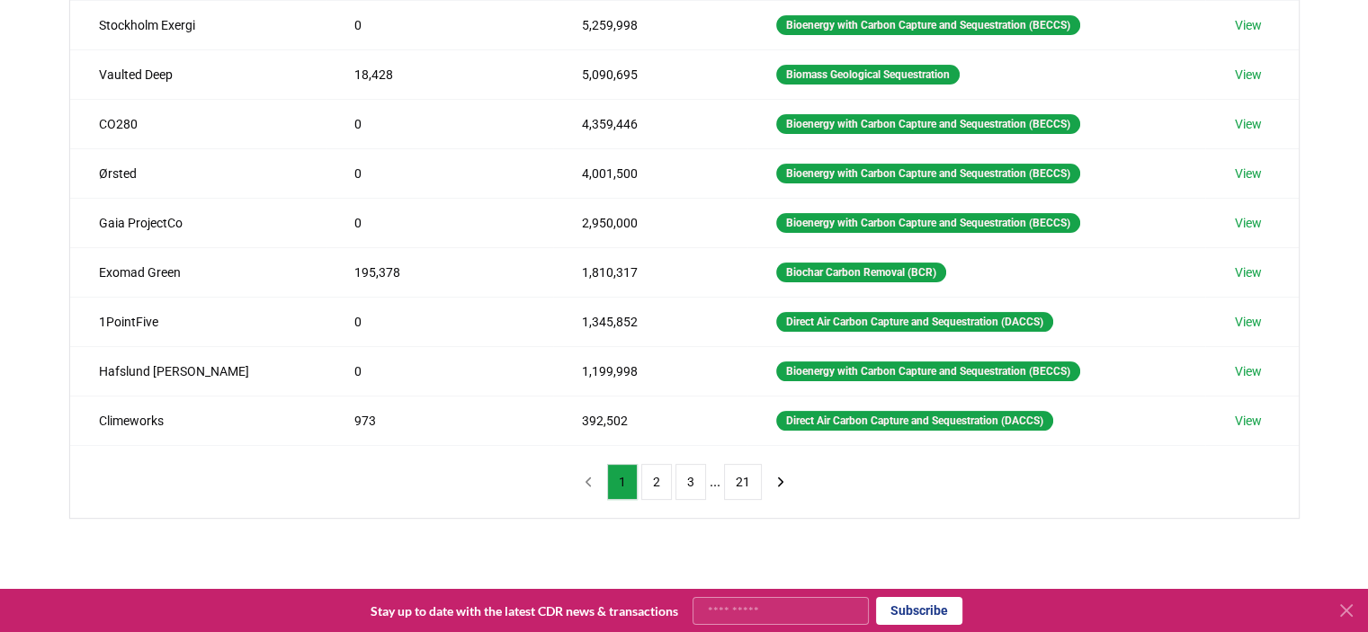
scroll to position [540, 0]
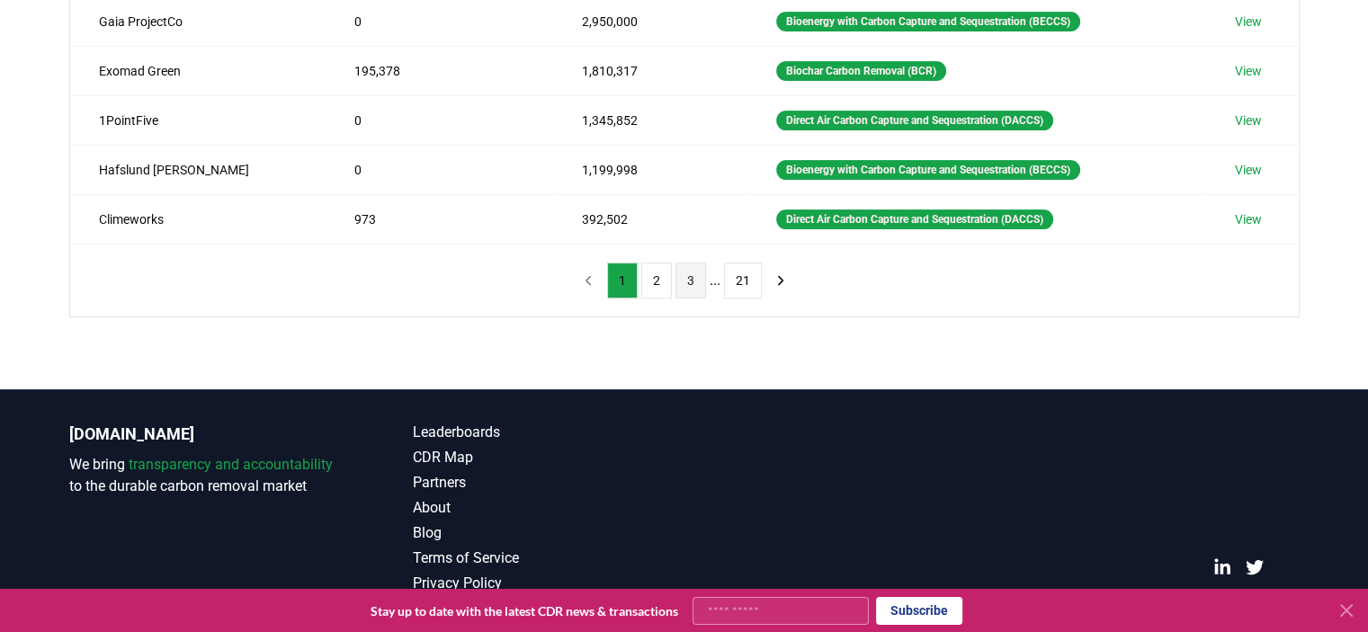
click at [689, 283] on button "3" at bounding box center [690, 281] width 31 height 36
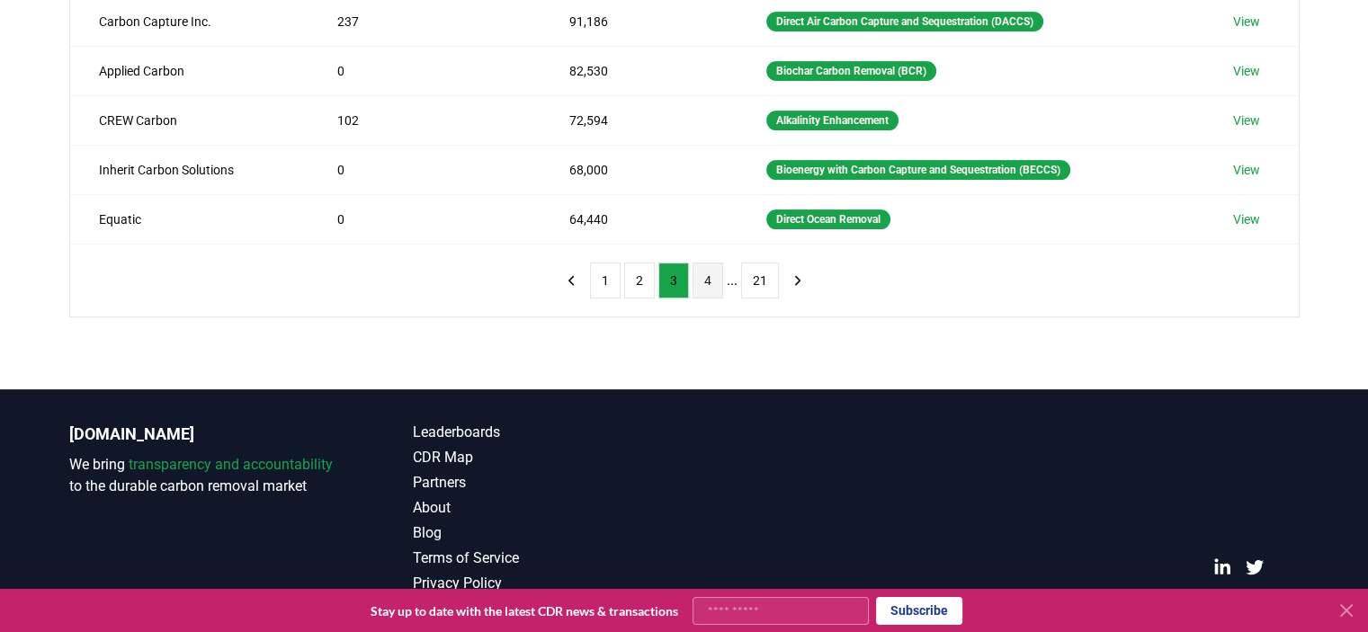
click at [705, 282] on button "4" at bounding box center [707, 281] width 31 height 36
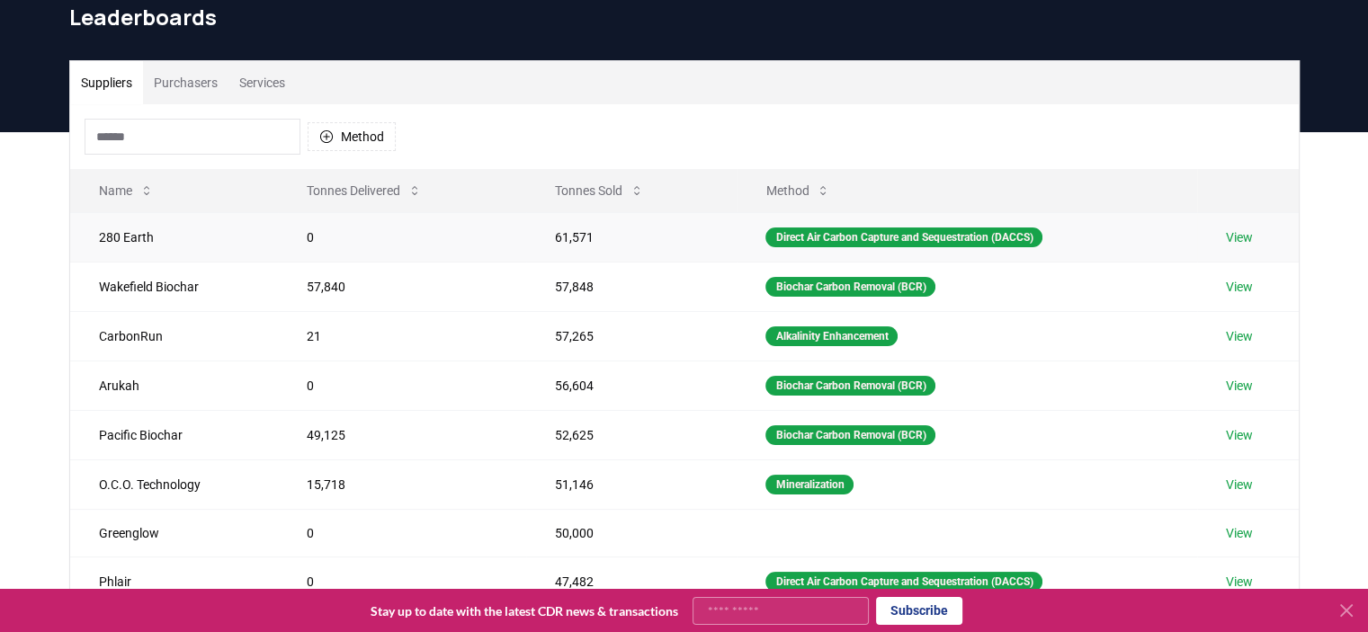
scroll to position [0, 0]
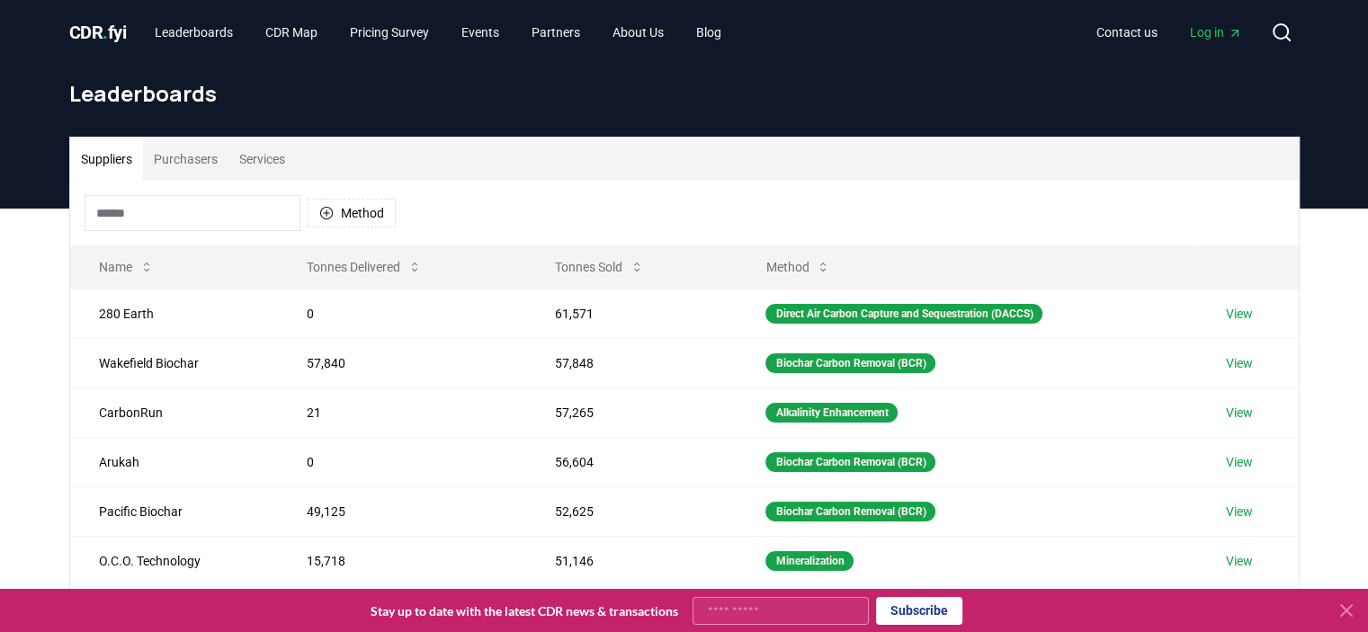
click at [196, 164] on button "Purchasers" at bounding box center [185, 159] width 85 height 43
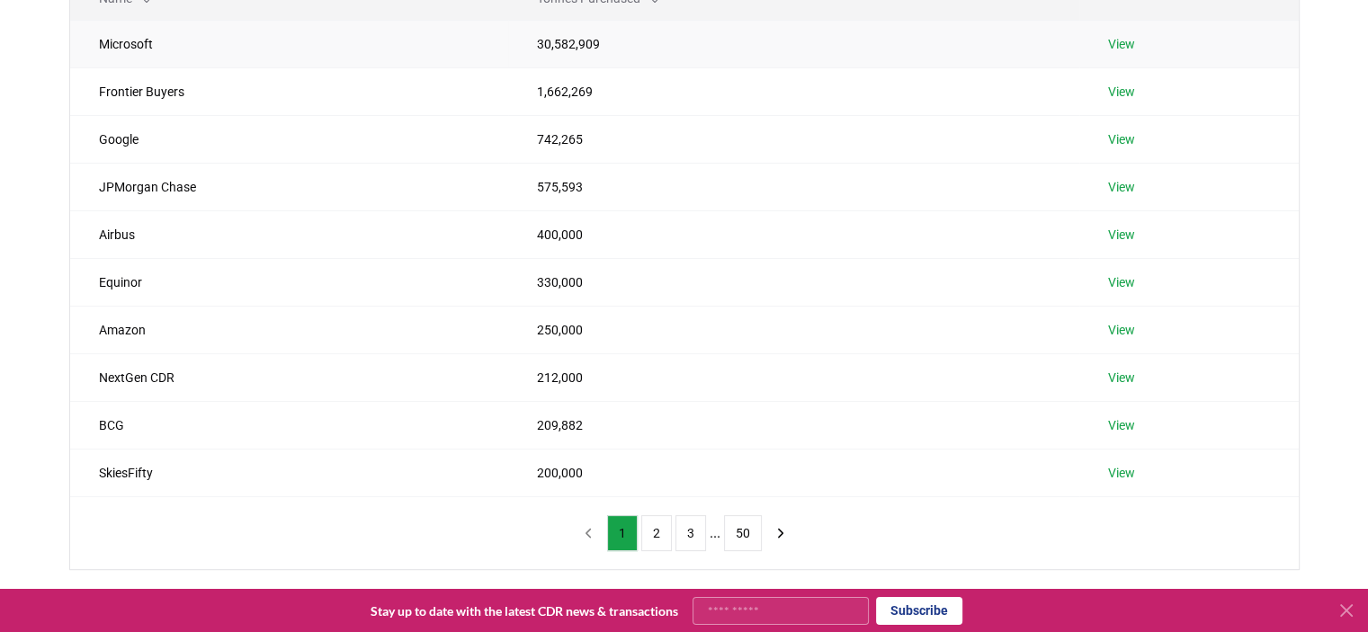
scroll to position [270, 0]
click at [662, 532] on button "2" at bounding box center [656, 532] width 31 height 36
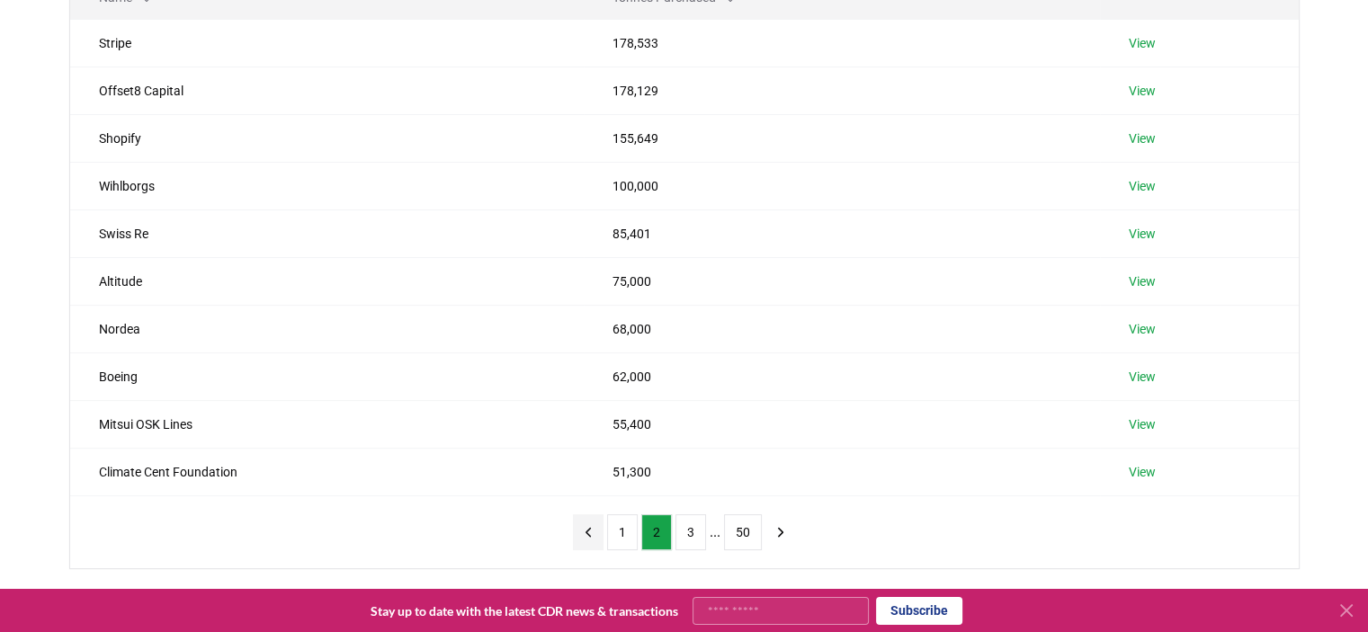
drag, startPoint x: 662, startPoint y: 532, endPoint x: 590, endPoint y: 541, distance: 72.6
click at [590, 541] on button "previous page" at bounding box center [588, 532] width 31 height 36
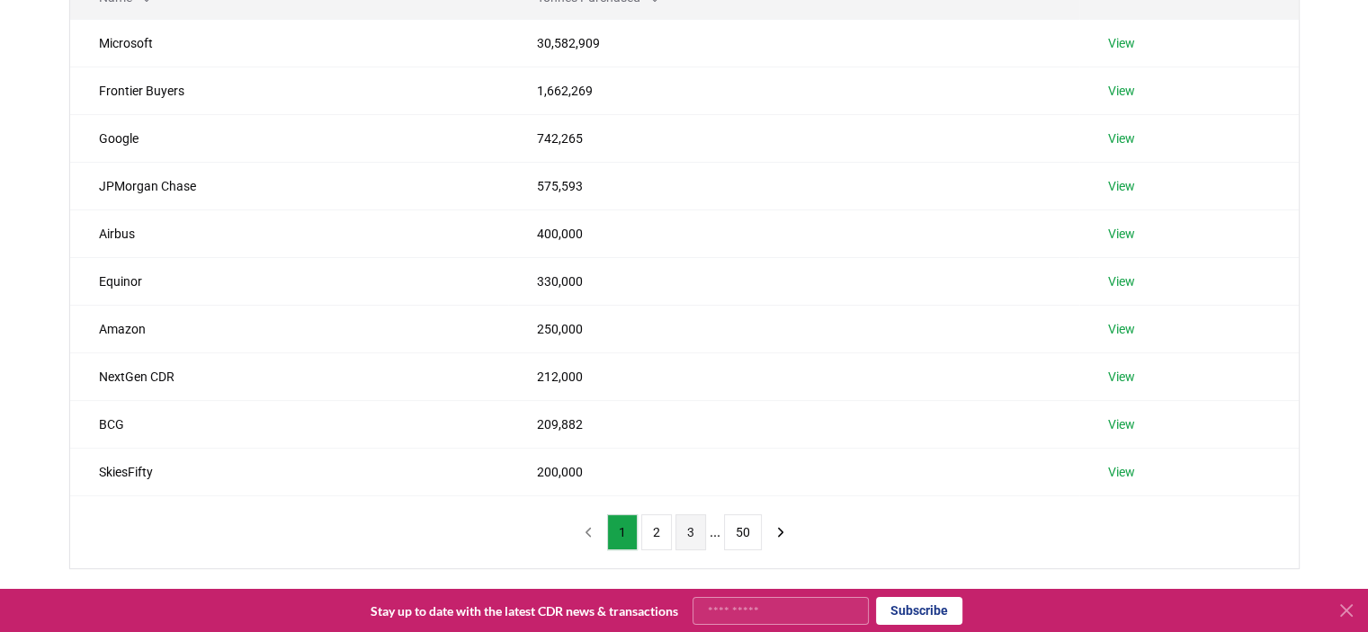
click at [686, 540] on button "3" at bounding box center [690, 532] width 31 height 36
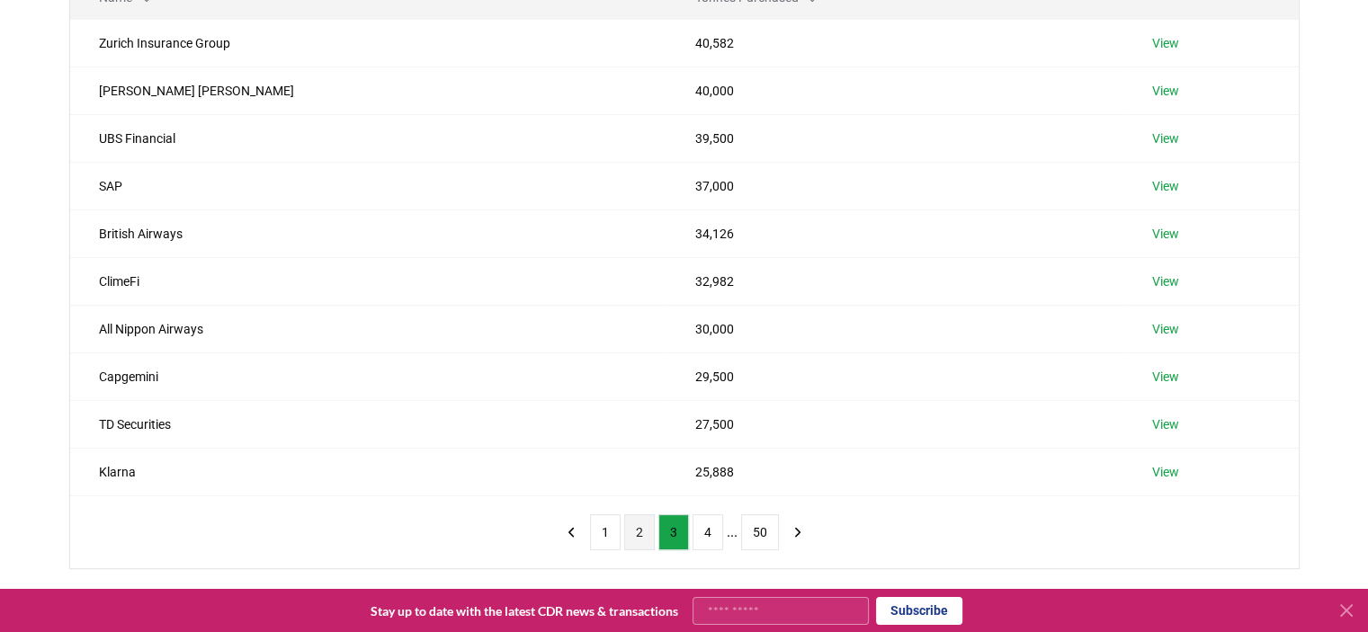
click at [646, 532] on button "2" at bounding box center [639, 532] width 31 height 36
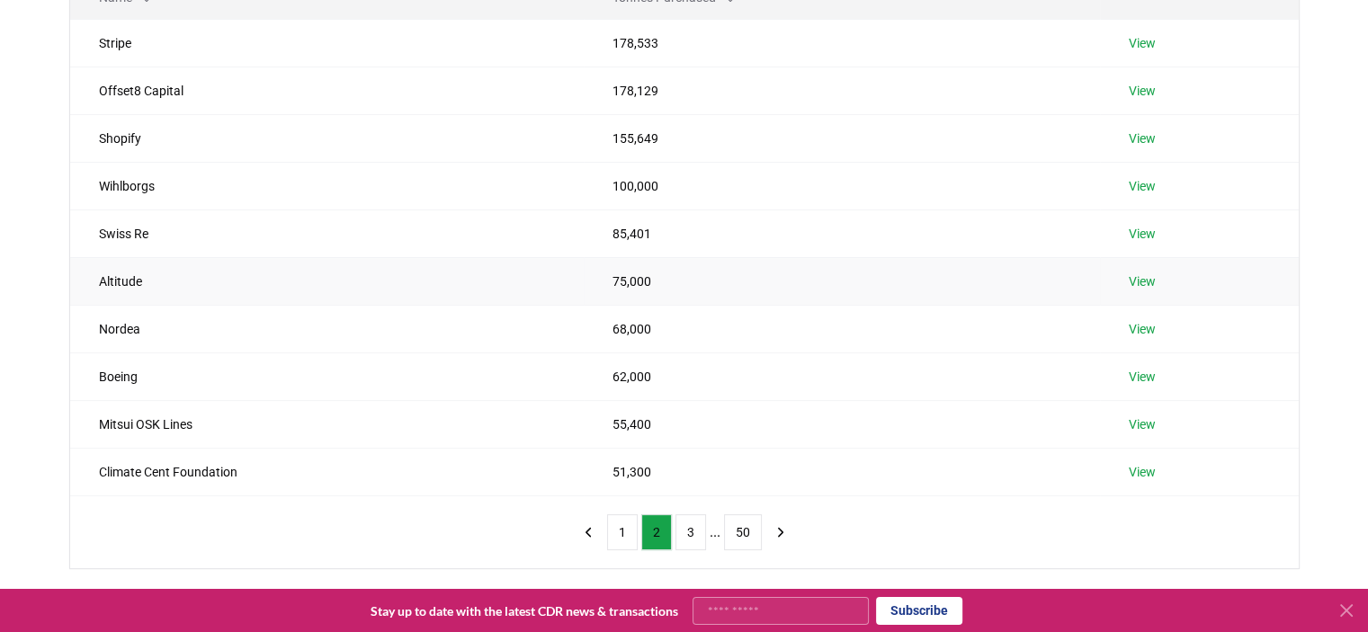
click at [1155, 279] on link "View" at bounding box center [1142, 282] width 27 height 18
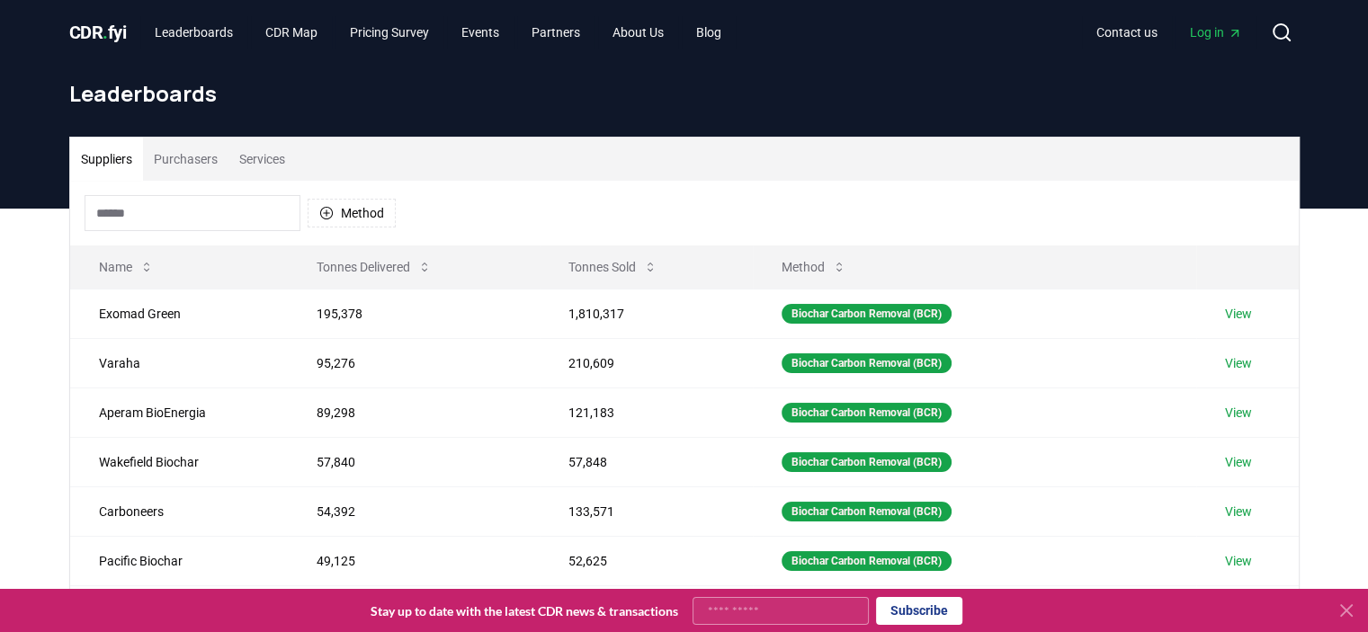
click at [179, 162] on button "Purchasers" at bounding box center [185, 159] width 85 height 43
click at [118, 163] on button "Suppliers" at bounding box center [106, 159] width 73 height 43
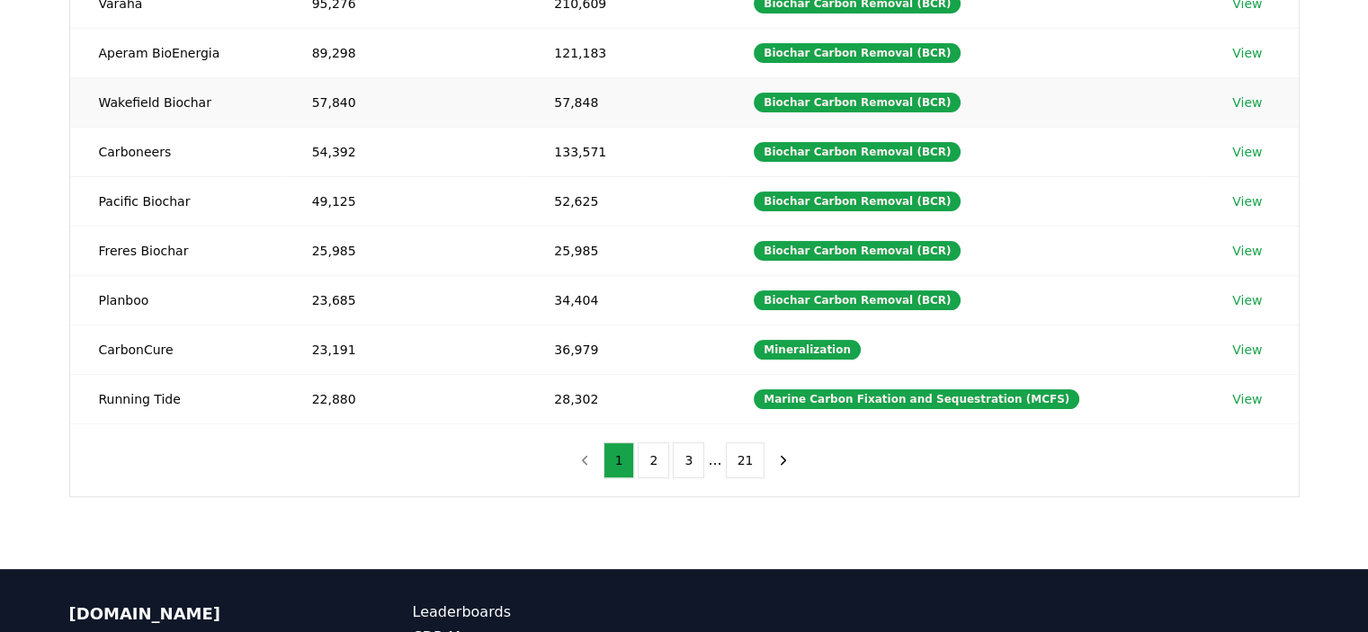
scroll to position [90, 0]
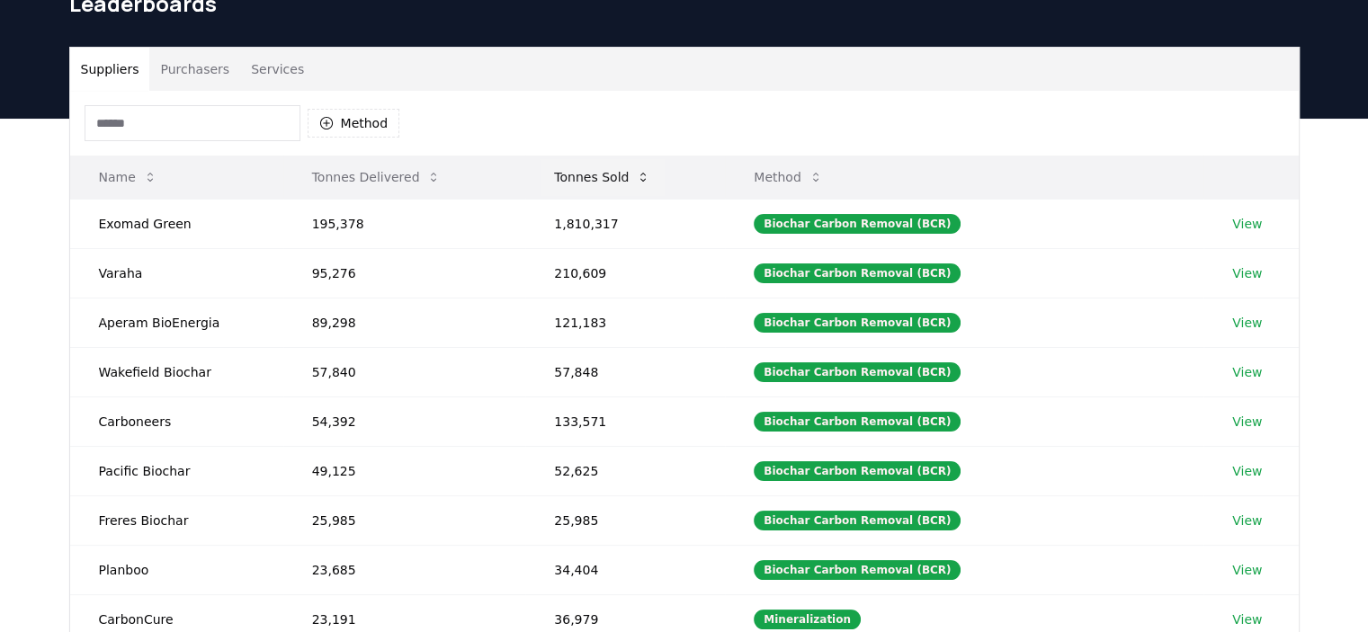
click at [610, 177] on button "Tonnes Sold" at bounding box center [602, 177] width 125 height 36
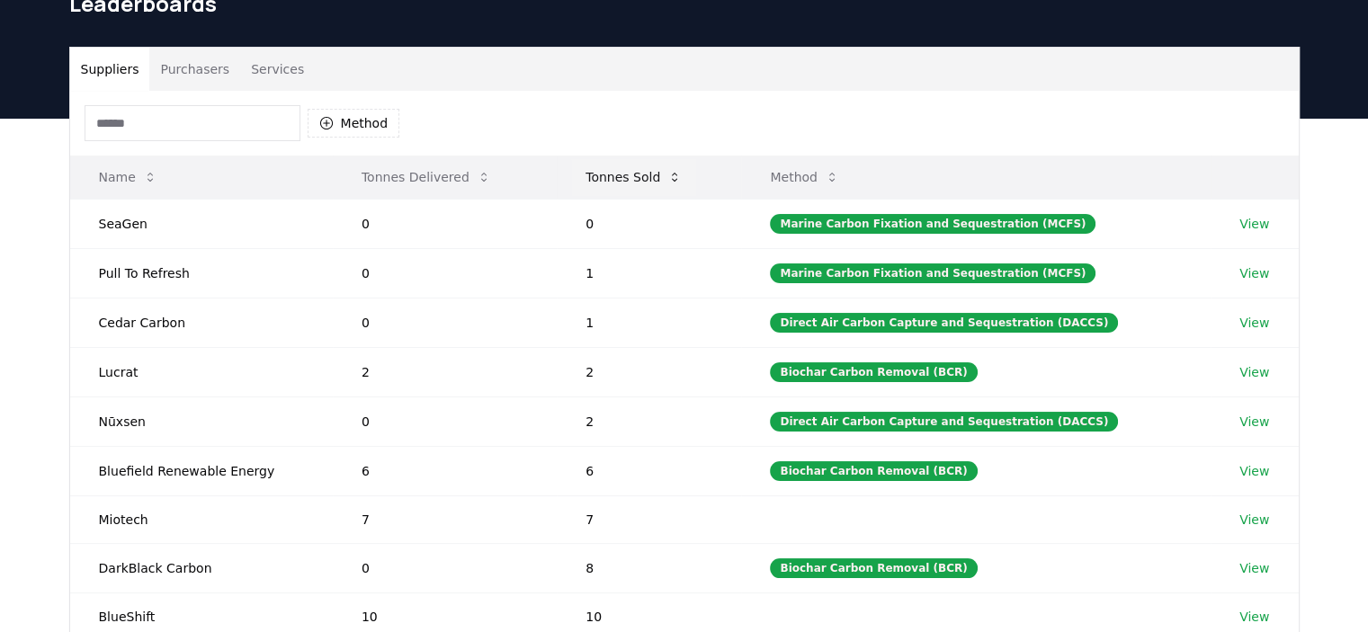
click at [612, 175] on button "Tonnes Sold" at bounding box center [633, 177] width 125 height 36
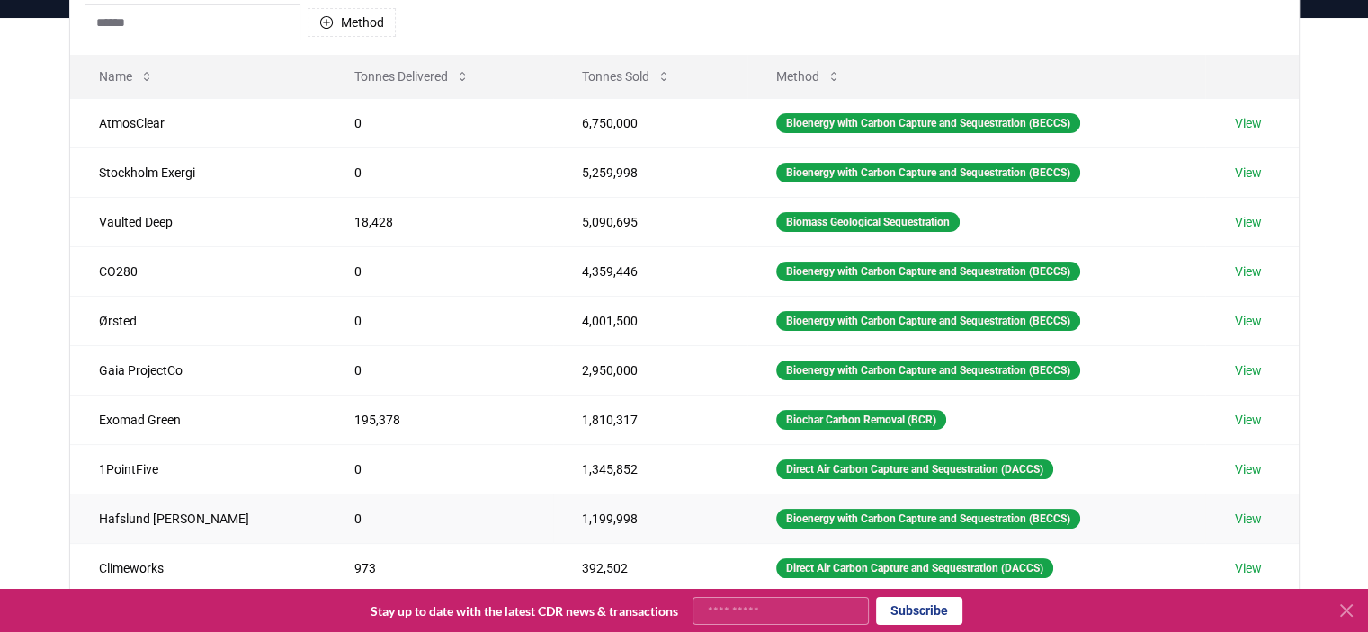
scroll to position [270, 0]
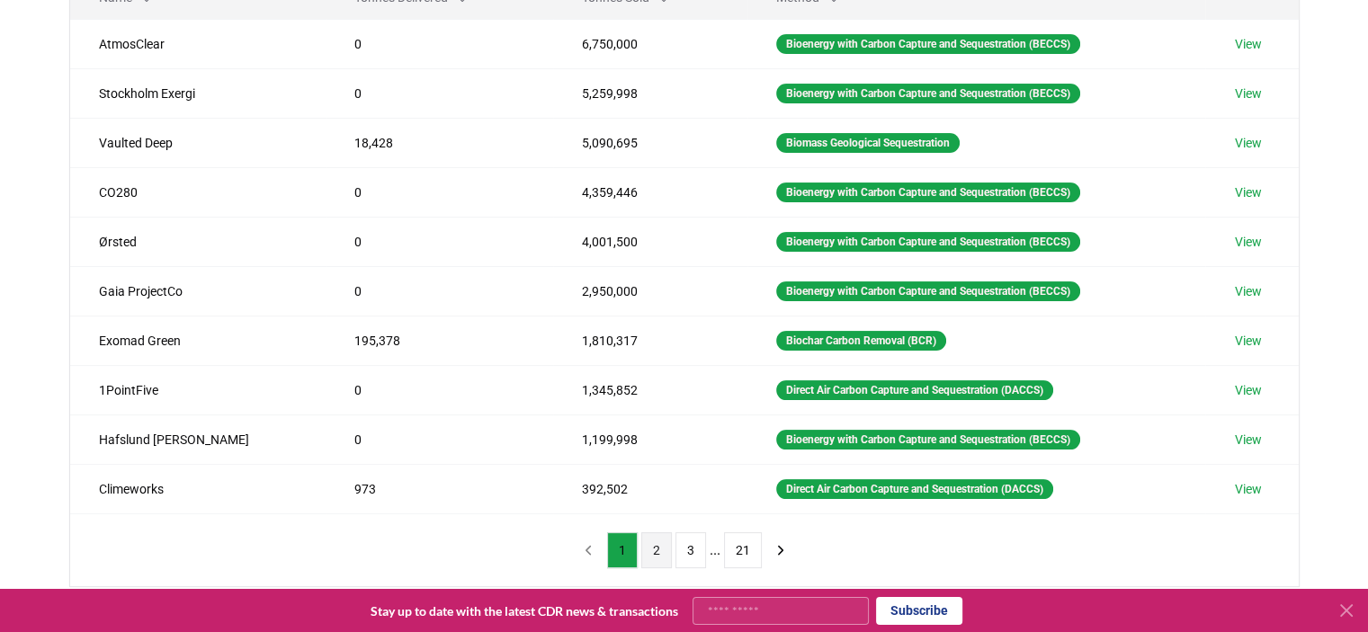
click at [657, 543] on button "2" at bounding box center [656, 550] width 31 height 36
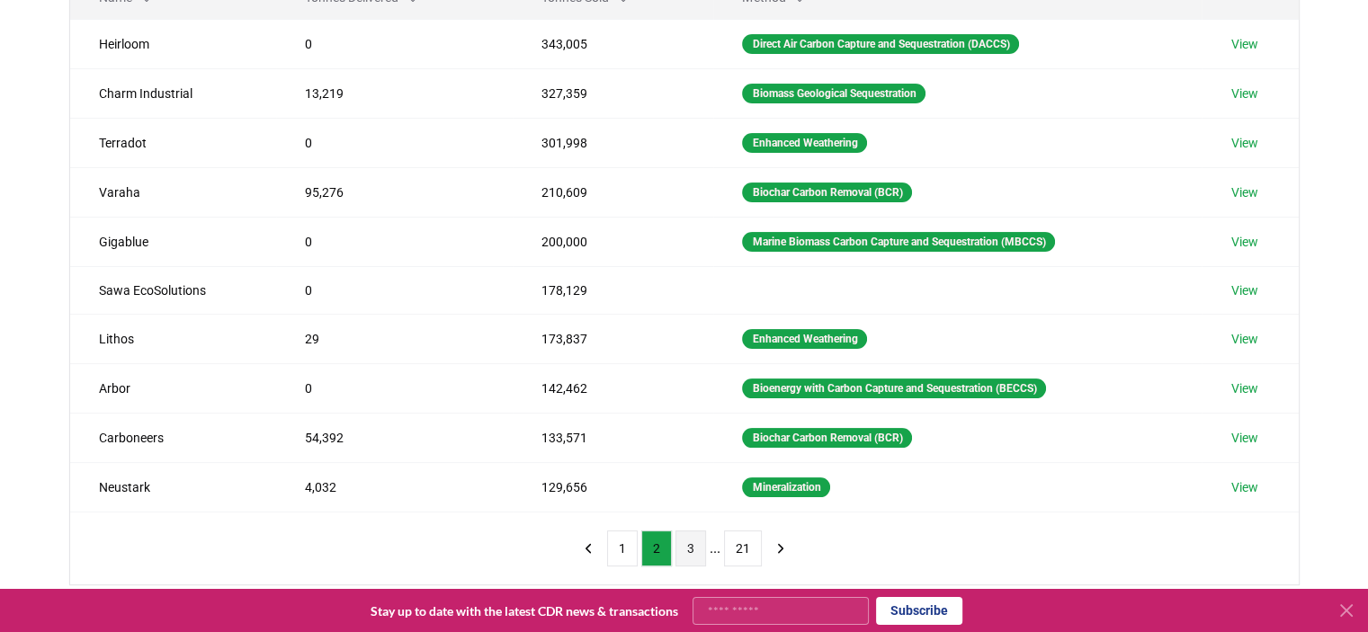
click at [691, 550] on button "3" at bounding box center [690, 549] width 31 height 36
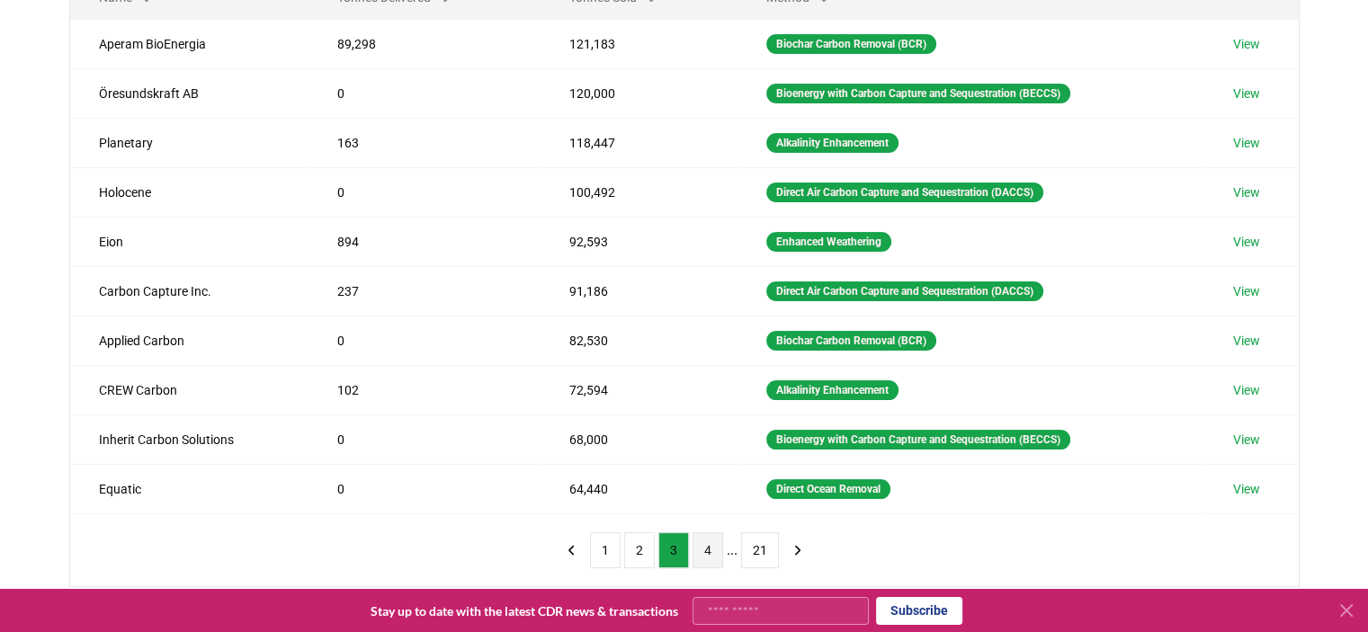
click at [712, 549] on button "4" at bounding box center [707, 550] width 31 height 36
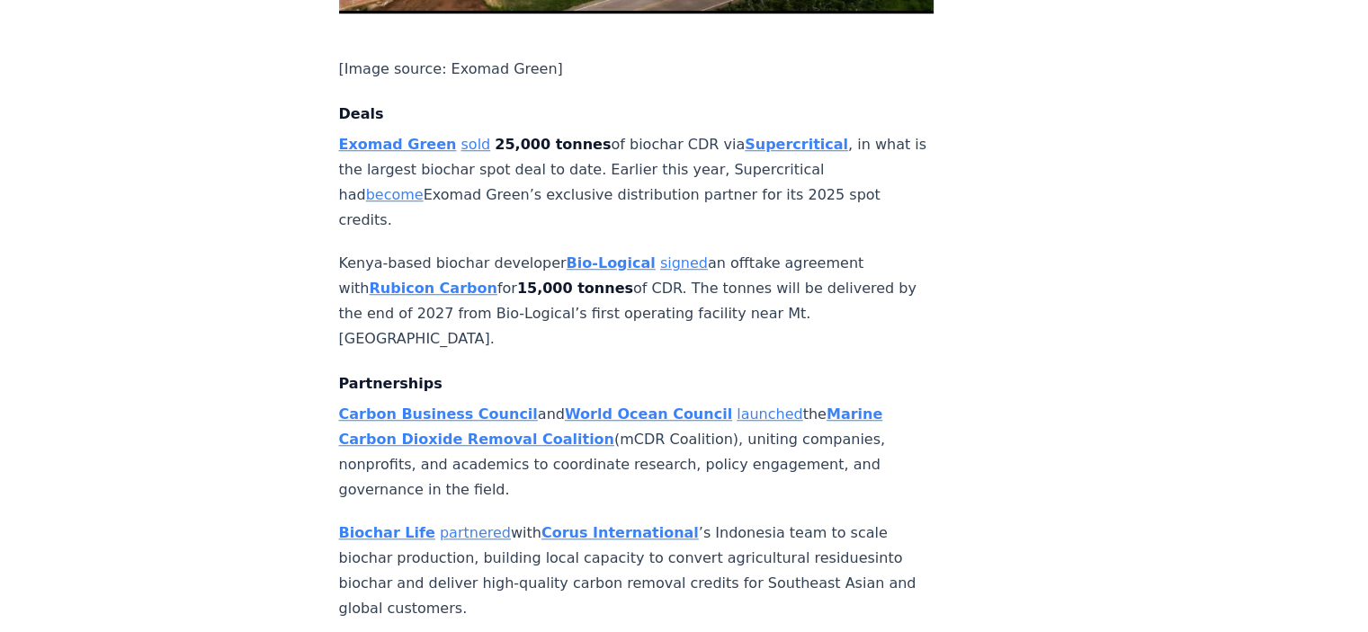
scroll to position [1349, 0]
